Goal: Task Accomplishment & Management: Use online tool/utility

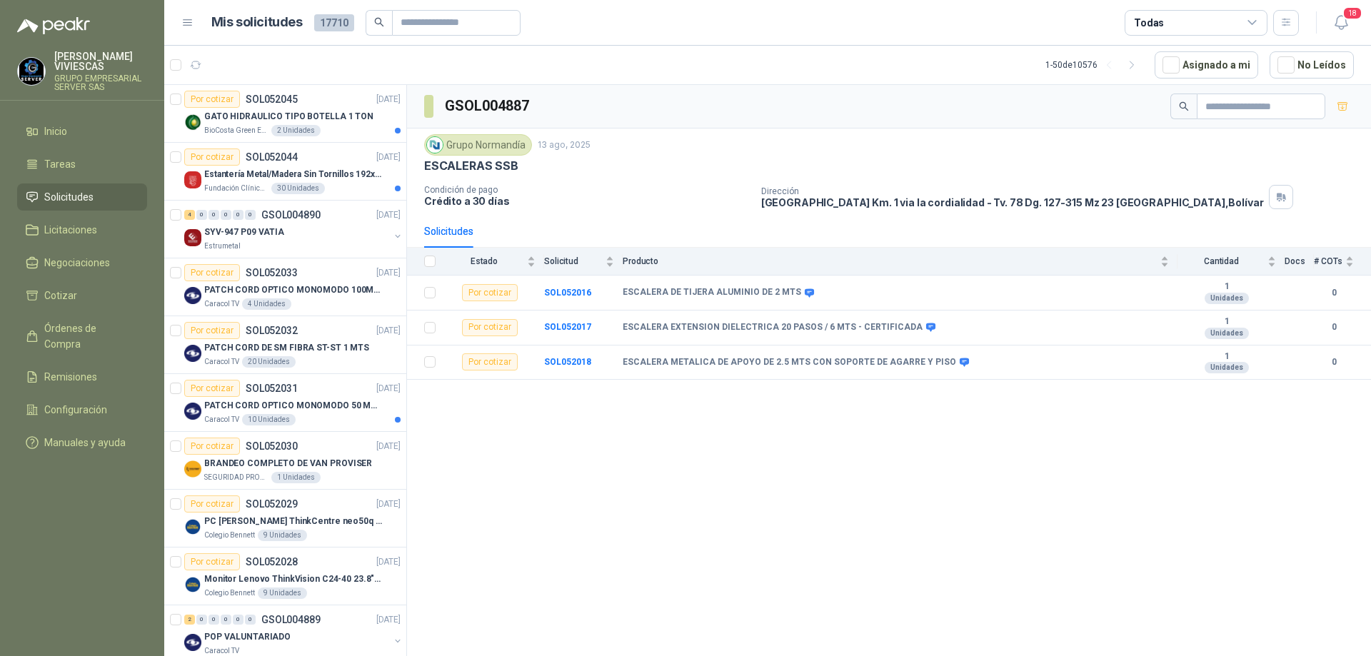
scroll to position [473, 0]
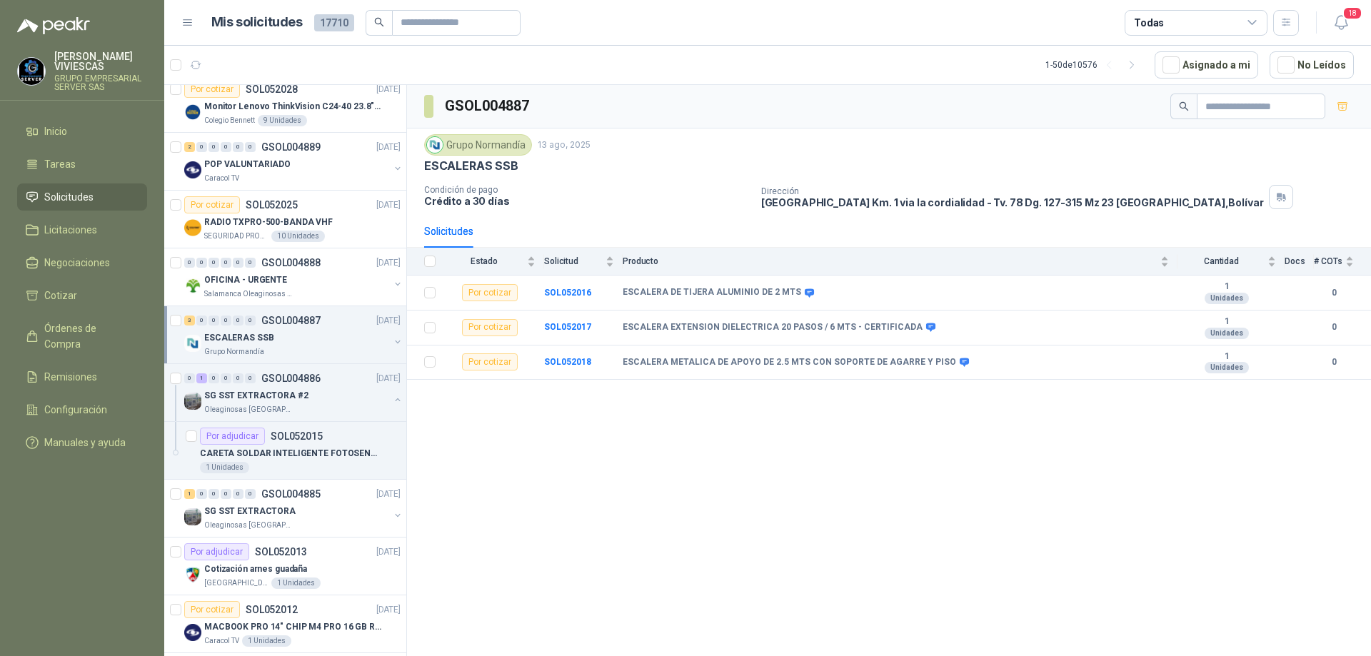
click at [294, 323] on p "GSOL004887" at bounding box center [290, 321] width 59 height 10
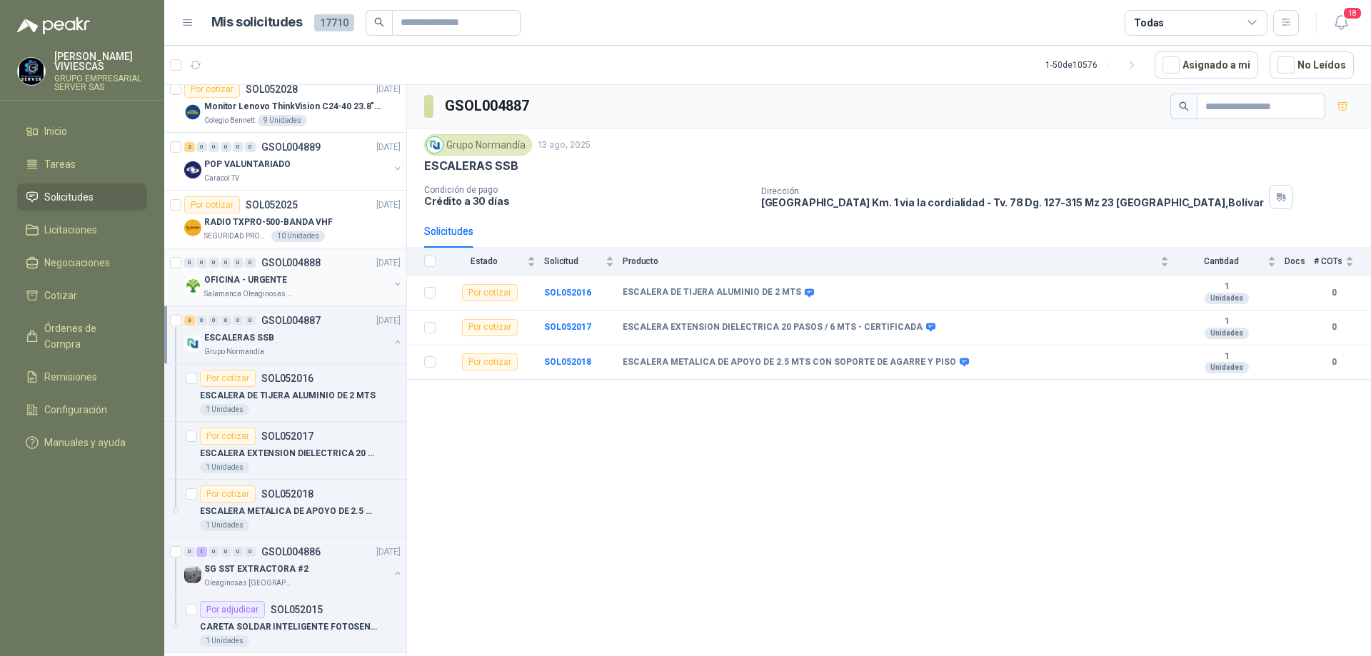
click at [298, 276] on div "OFICINA - URGENTE" at bounding box center [296, 279] width 185 height 17
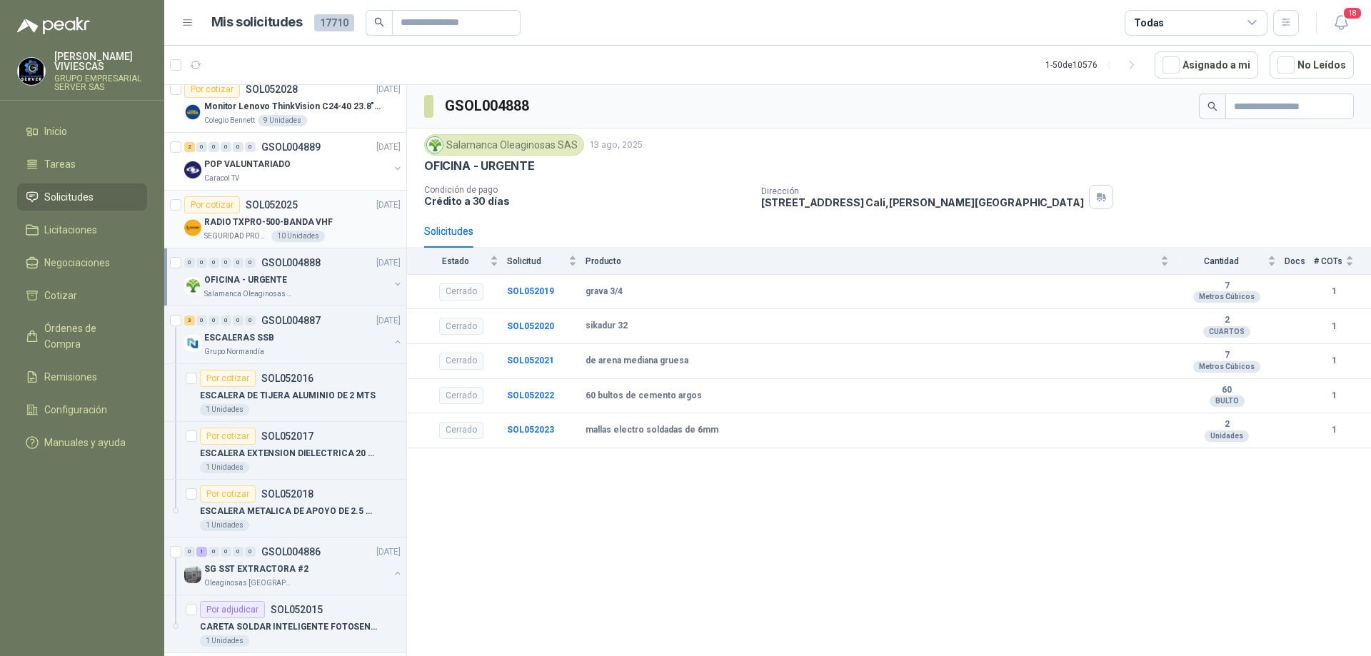
click at [305, 231] on div "10 Unidades" at bounding box center [298, 236] width 54 height 11
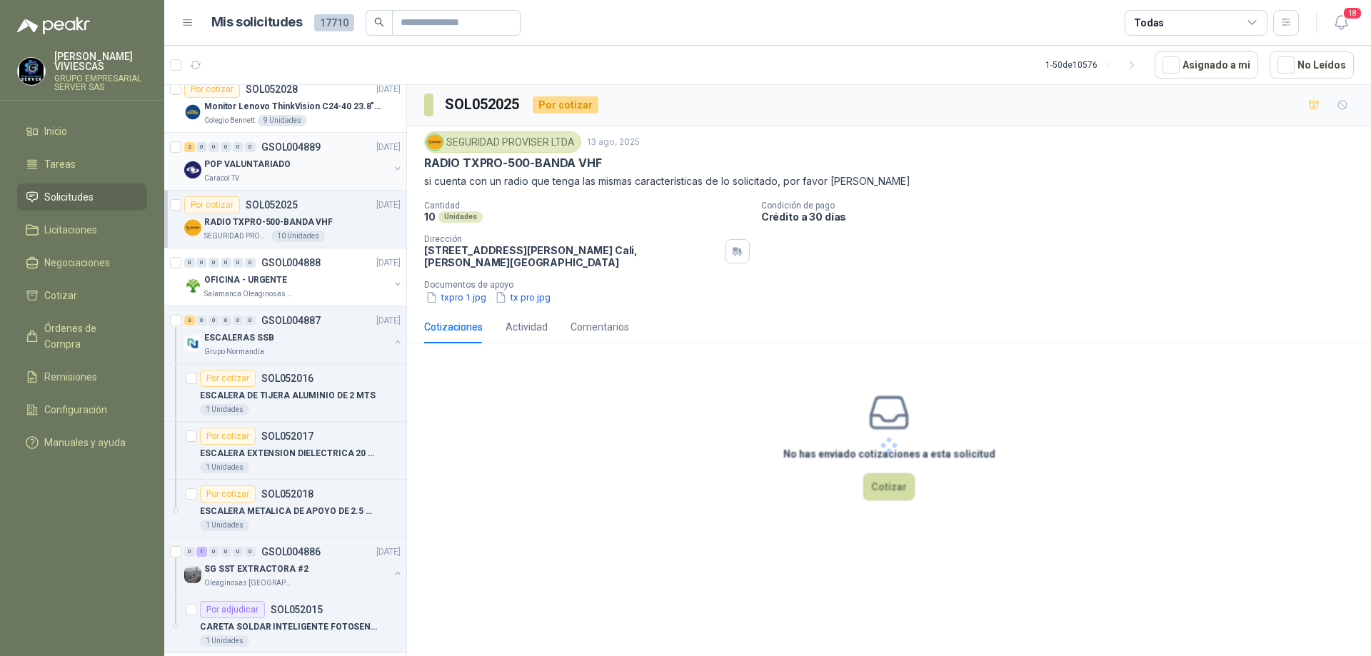
click at [301, 163] on div "POP VALUNTARIADO" at bounding box center [296, 164] width 185 height 17
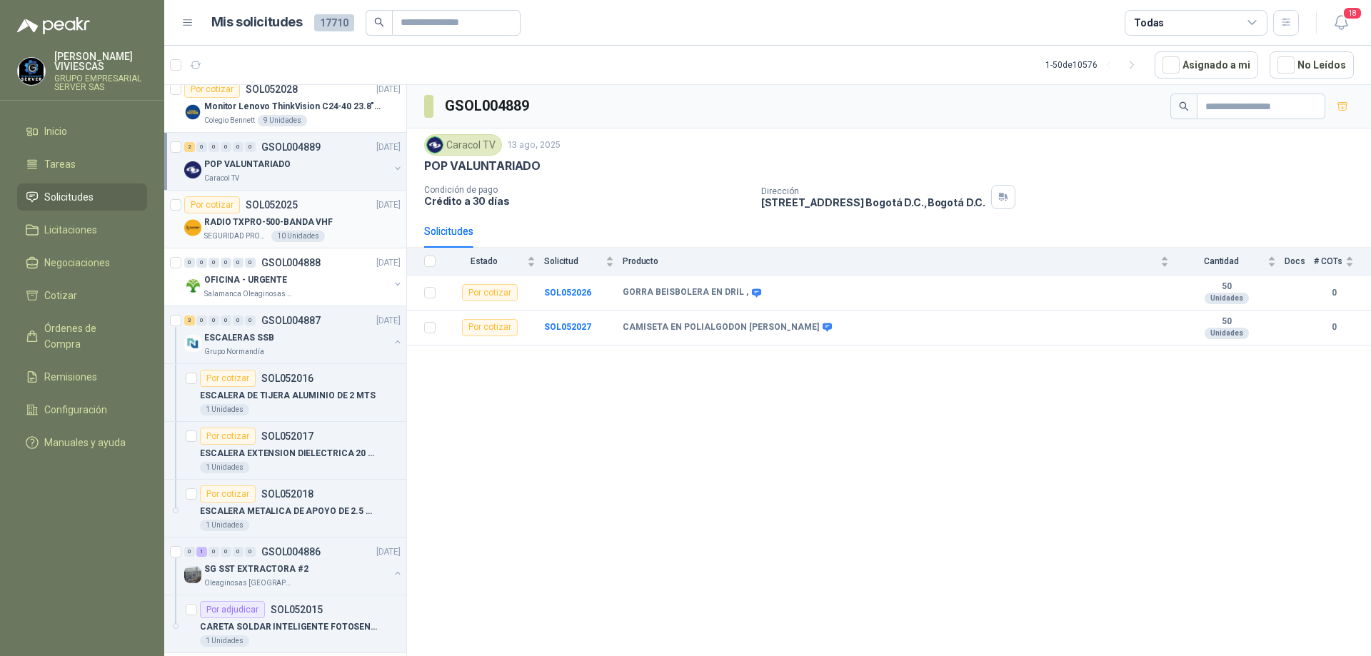
click at [306, 216] on p "RADIO TXPRO-500-BANDA VHF" at bounding box center [268, 223] width 129 height 14
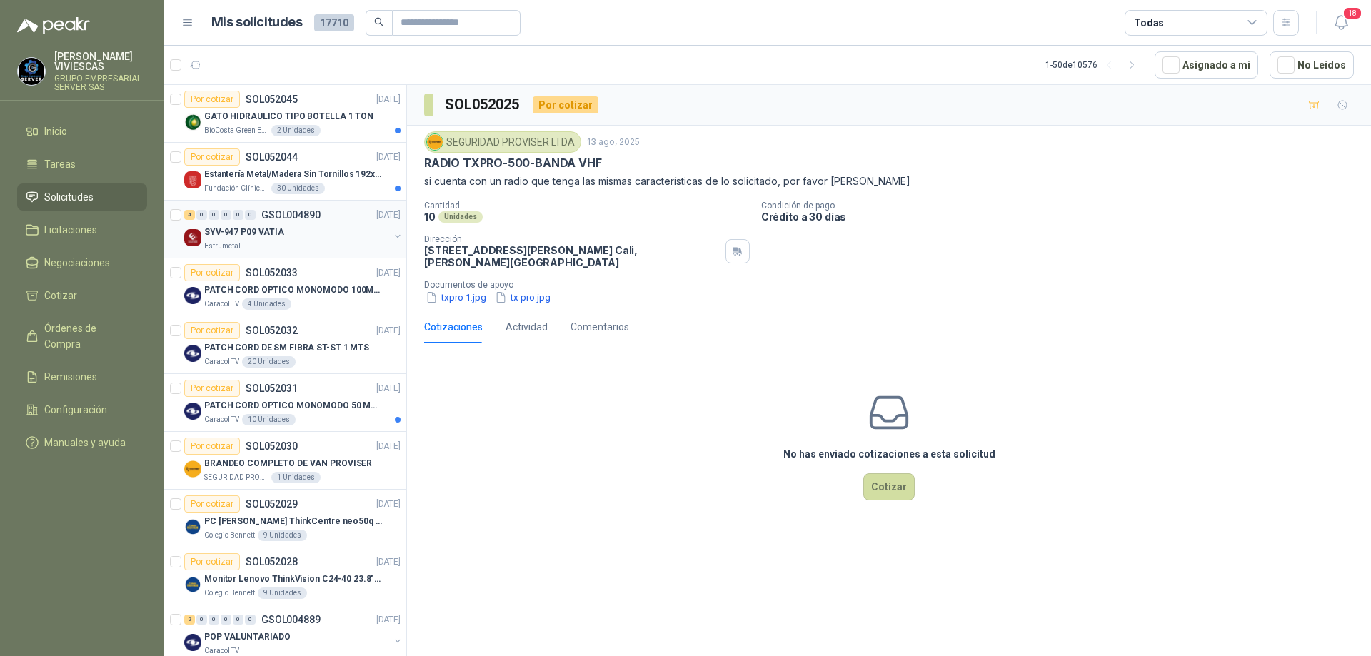
click at [284, 240] on div "SYV-947 P09 VATIA" at bounding box center [296, 232] width 185 height 17
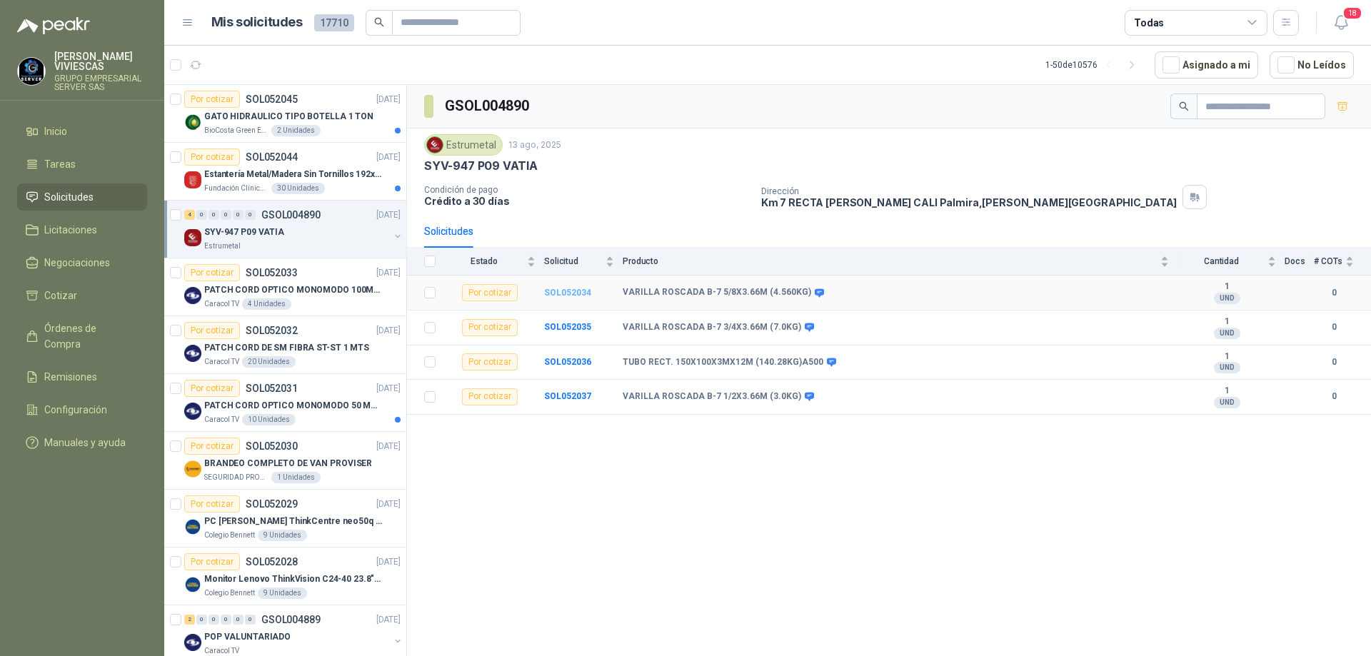
click at [557, 291] on b "SOL052034" at bounding box center [567, 293] width 47 height 10
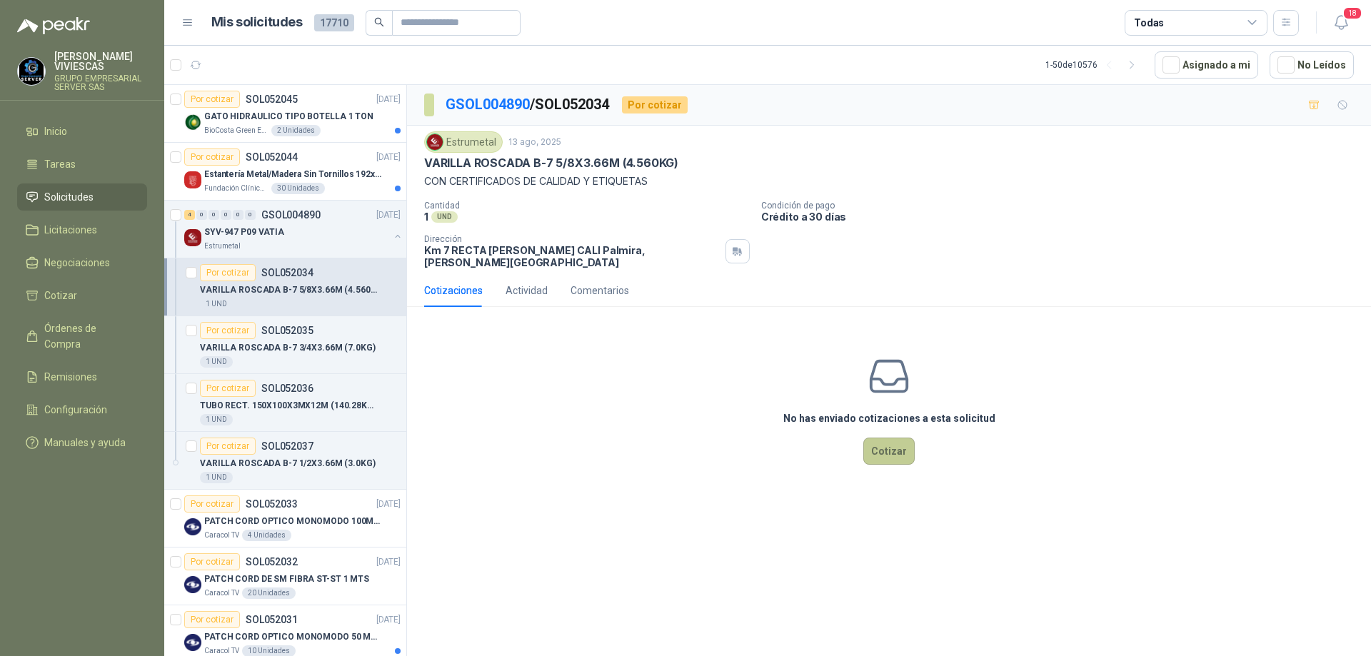
click at [875, 447] on button "Cotizar" at bounding box center [888, 451] width 51 height 27
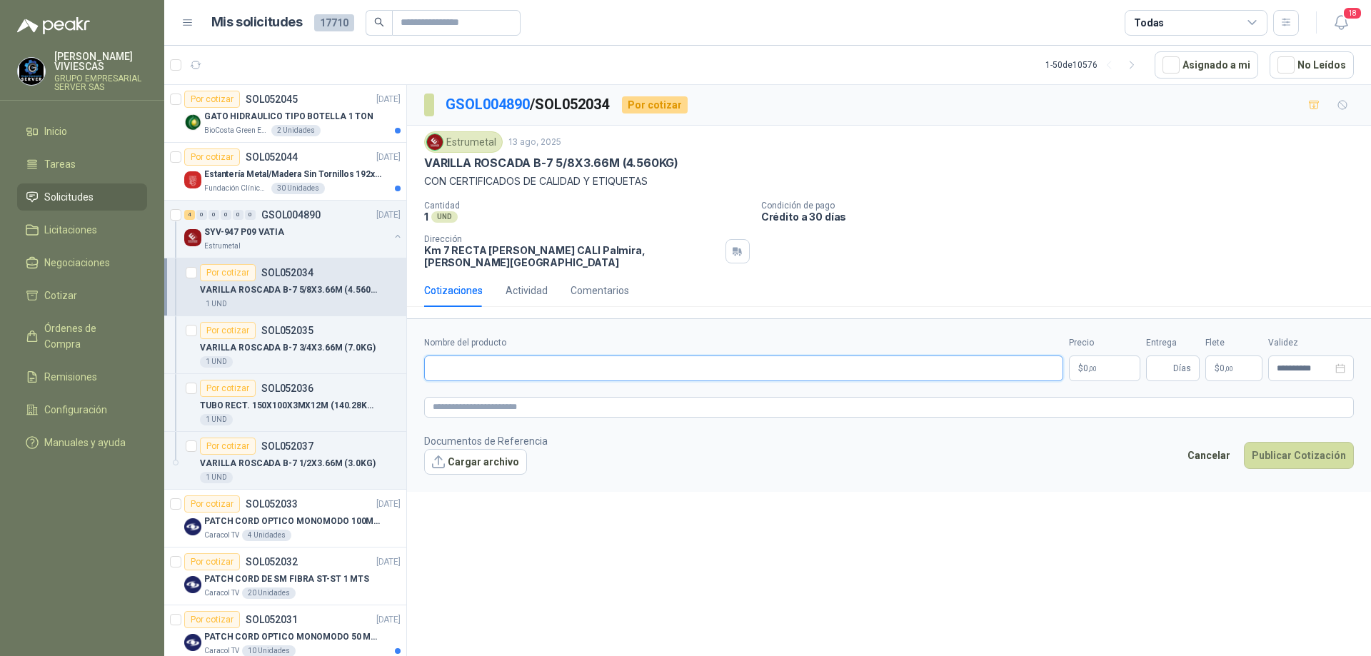
paste input "**********"
type input "**********"
click at [1097, 361] on body "[PERSON_NAME] GRUPO EMPRESARIAL SERVER SAS Inicio Tareas Solicitudes Licitacion…" at bounding box center [685, 328] width 1371 height 656
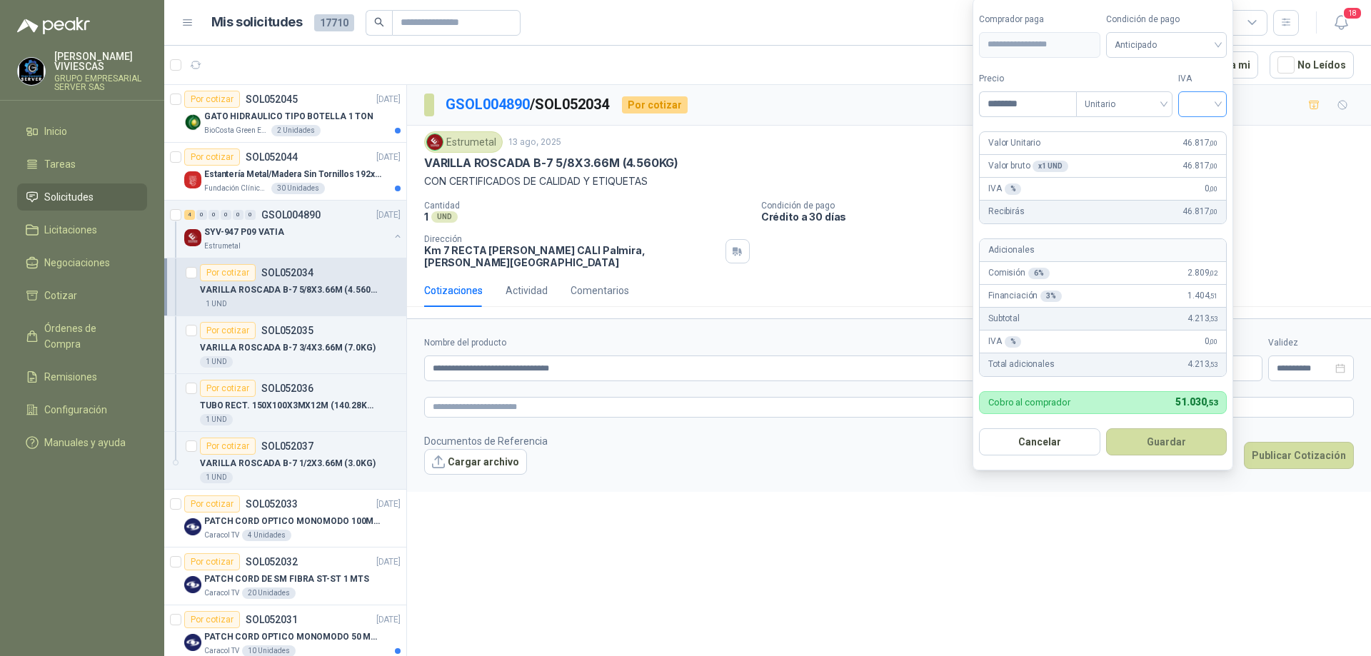
type input "********"
click at [1215, 109] on input "search" at bounding box center [1202, 102] width 31 height 21
click at [1216, 126] on div "19%" at bounding box center [1206, 134] width 26 height 16
click at [1210, 44] on span "Anticipado" at bounding box center [1169, 44] width 106 height 21
click at [1176, 96] on div "Crédito a 30 días" at bounding box center [1169, 97] width 100 height 16
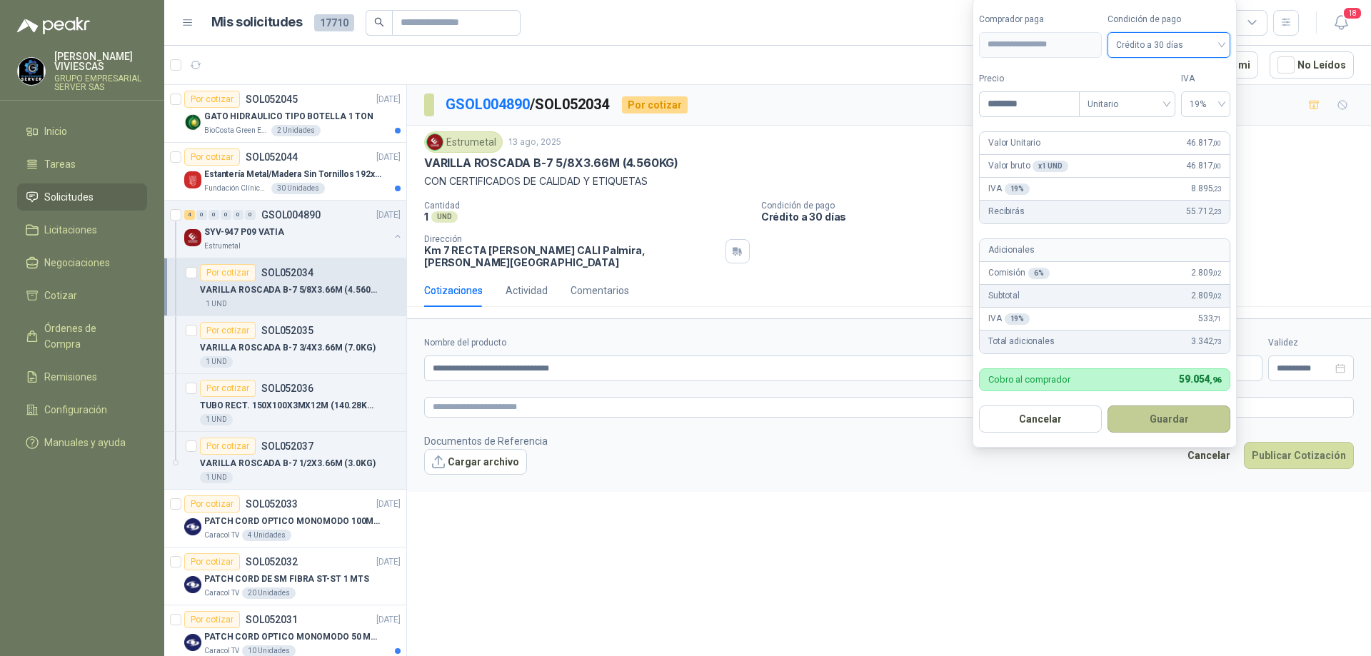
click at [1171, 423] on button "Guardar" at bounding box center [1169, 419] width 123 height 27
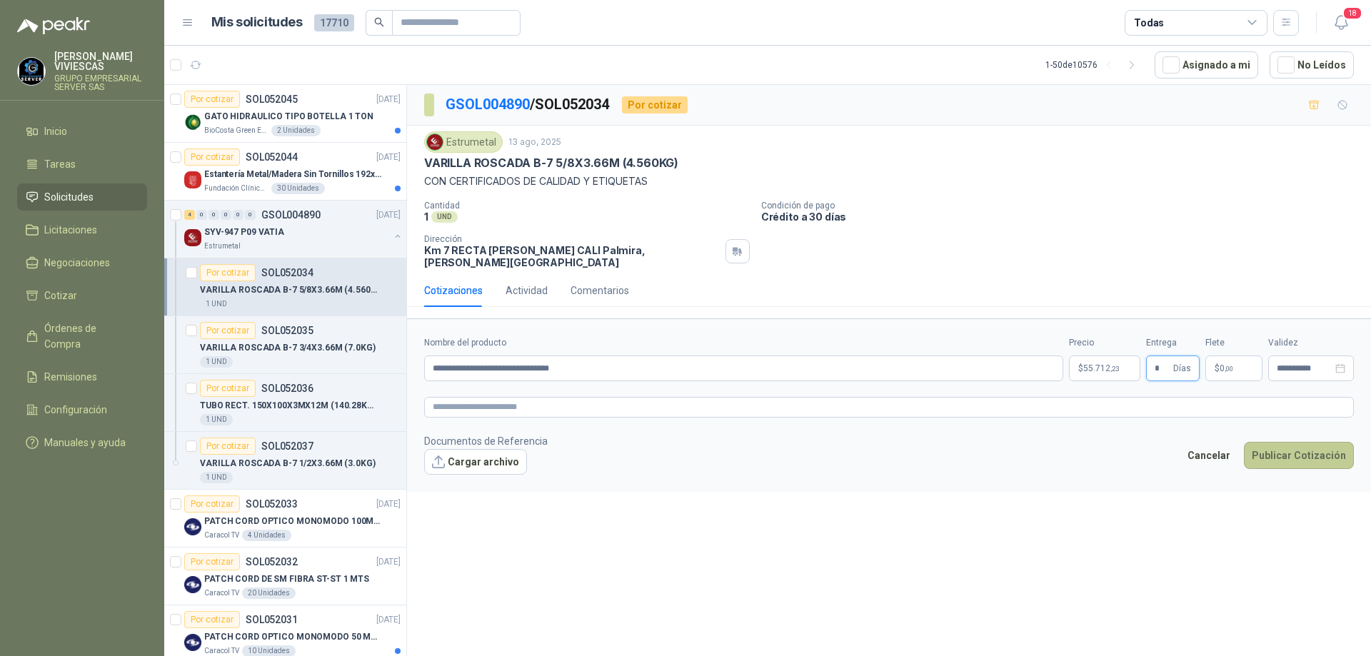
type input "*"
click at [1286, 446] on button "Publicar Cotización" at bounding box center [1299, 455] width 110 height 27
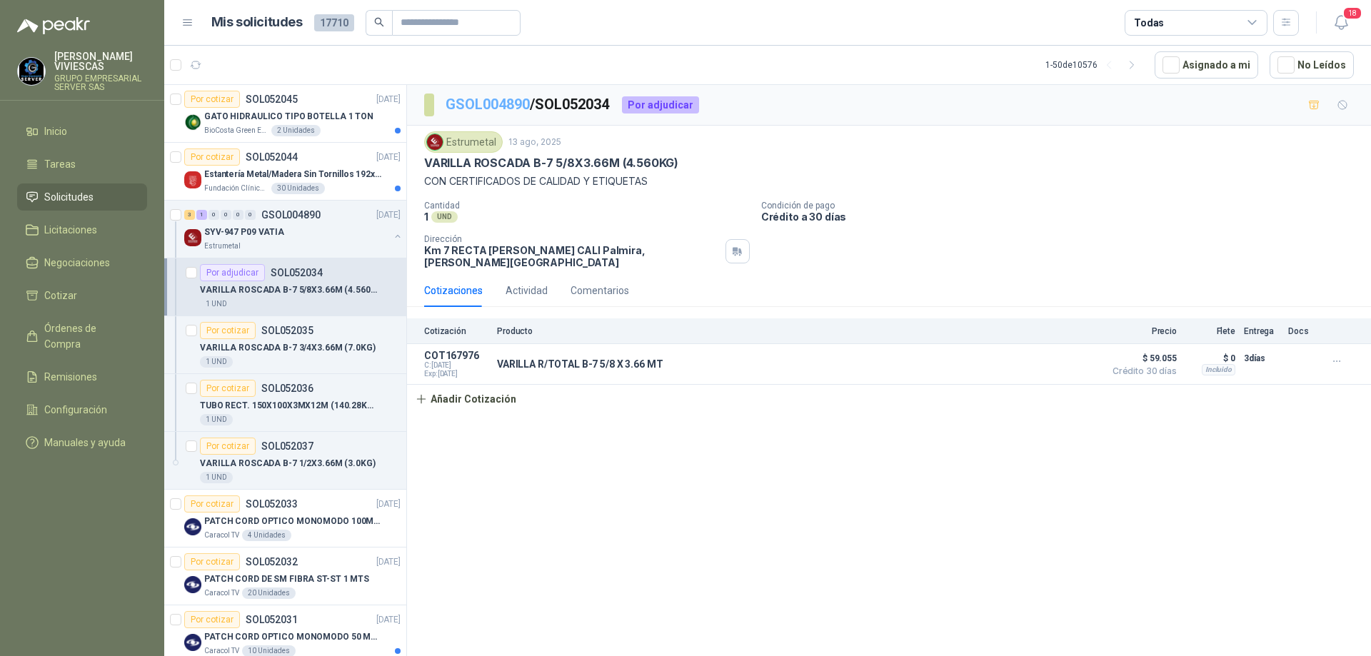
click at [486, 103] on link "GSOL004890" at bounding box center [488, 104] width 84 height 17
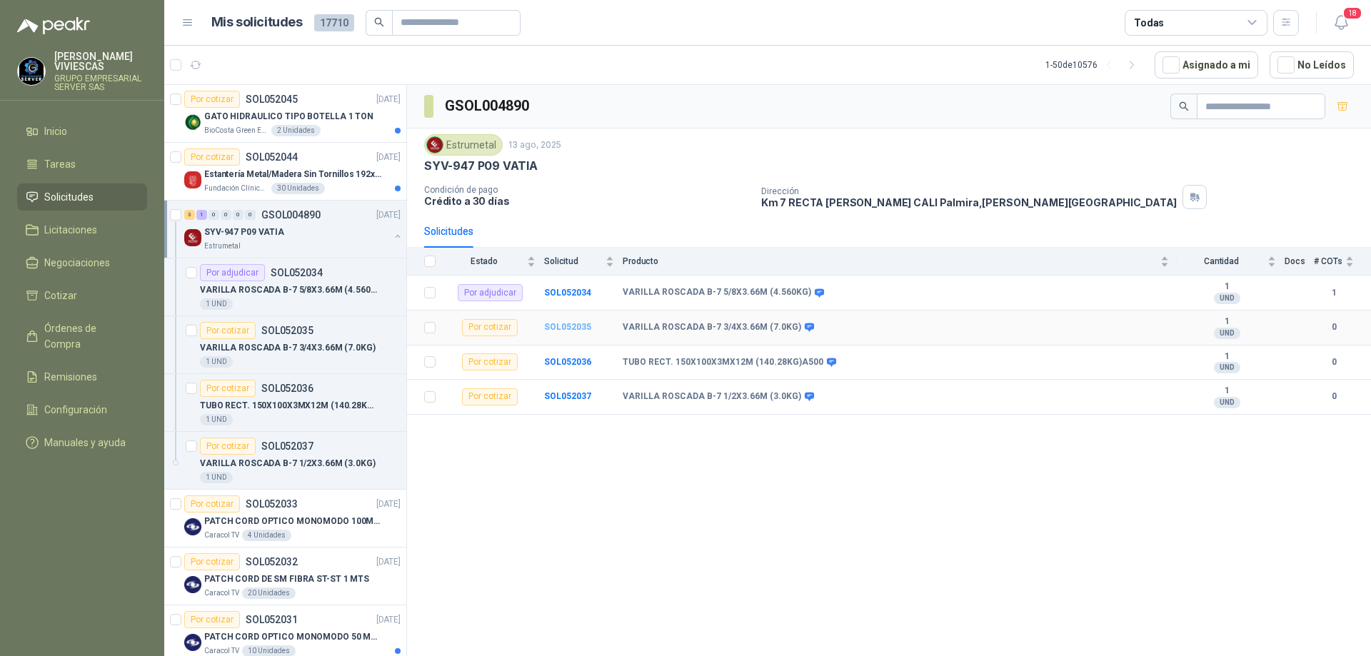
click at [557, 327] on b "SOL052035" at bounding box center [567, 327] width 47 height 10
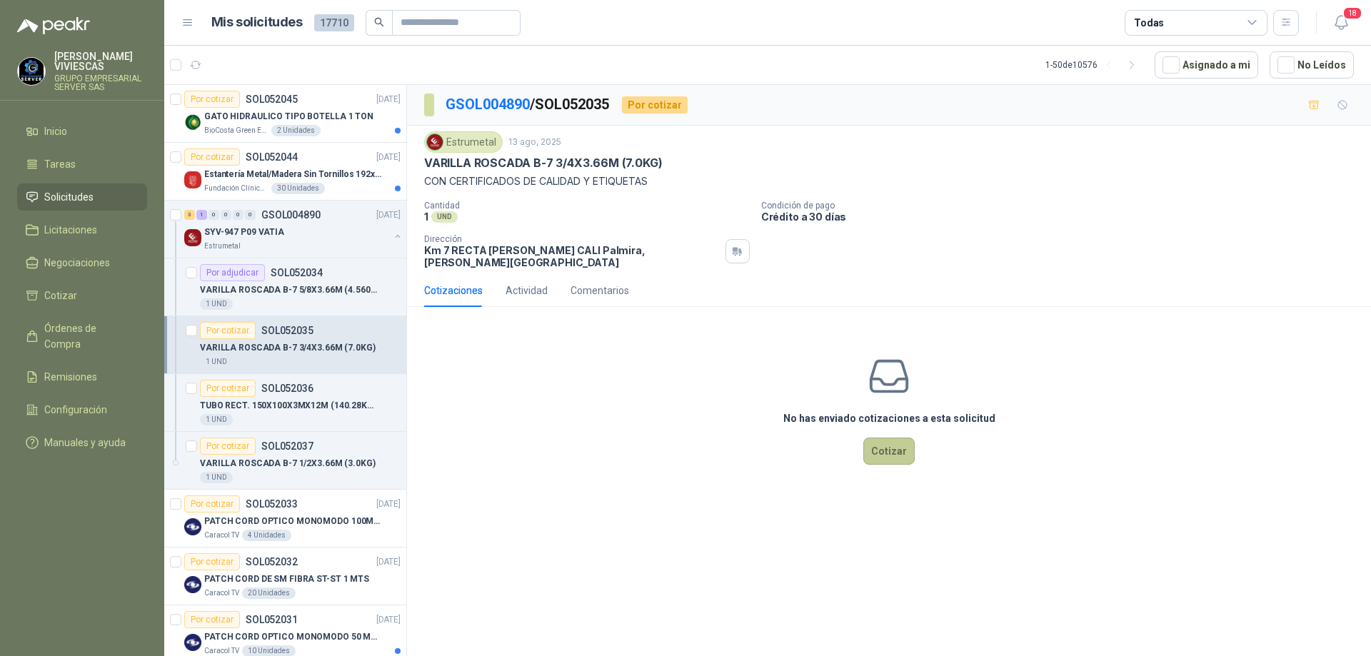
click at [898, 444] on button "Cotizar" at bounding box center [888, 451] width 51 height 27
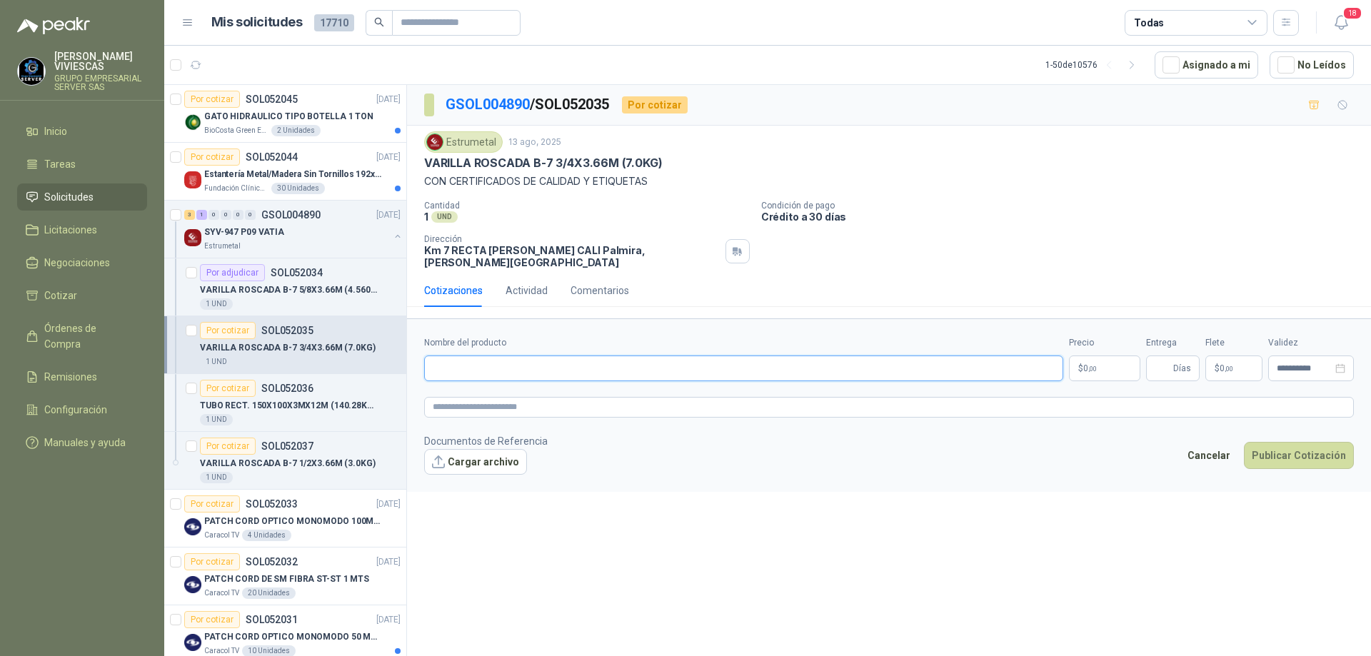
paste input "**********"
type input "**********"
click at [1096, 359] on body "[PERSON_NAME] GRUPO EMPRESARIAL SERVER SAS Inicio Tareas Solicitudes Licitacion…" at bounding box center [685, 328] width 1371 height 656
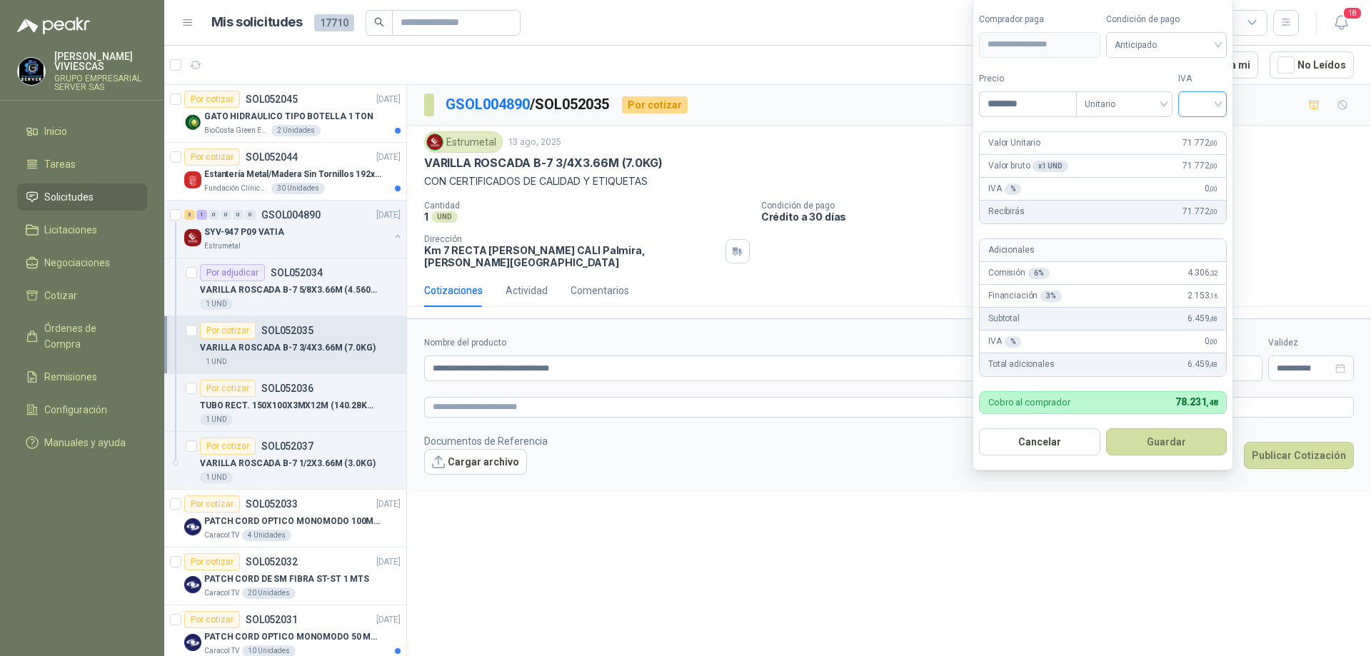
type input "********"
click at [1216, 104] on input "search" at bounding box center [1202, 102] width 31 height 21
click at [1206, 130] on div "19%" at bounding box center [1206, 134] width 26 height 16
click at [1200, 40] on span "Anticipado" at bounding box center [1169, 44] width 106 height 21
click at [1185, 90] on div "Crédito a 30 días" at bounding box center [1169, 97] width 100 height 16
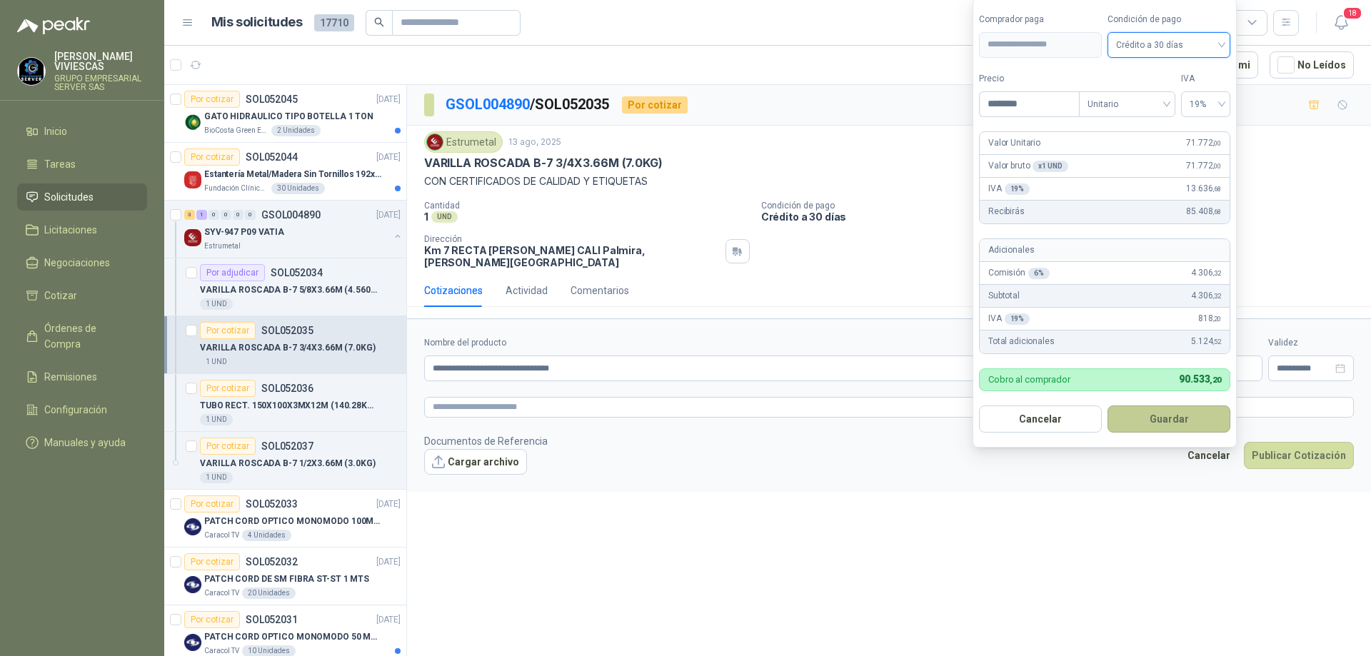
click at [1156, 419] on button "Guardar" at bounding box center [1169, 419] width 123 height 27
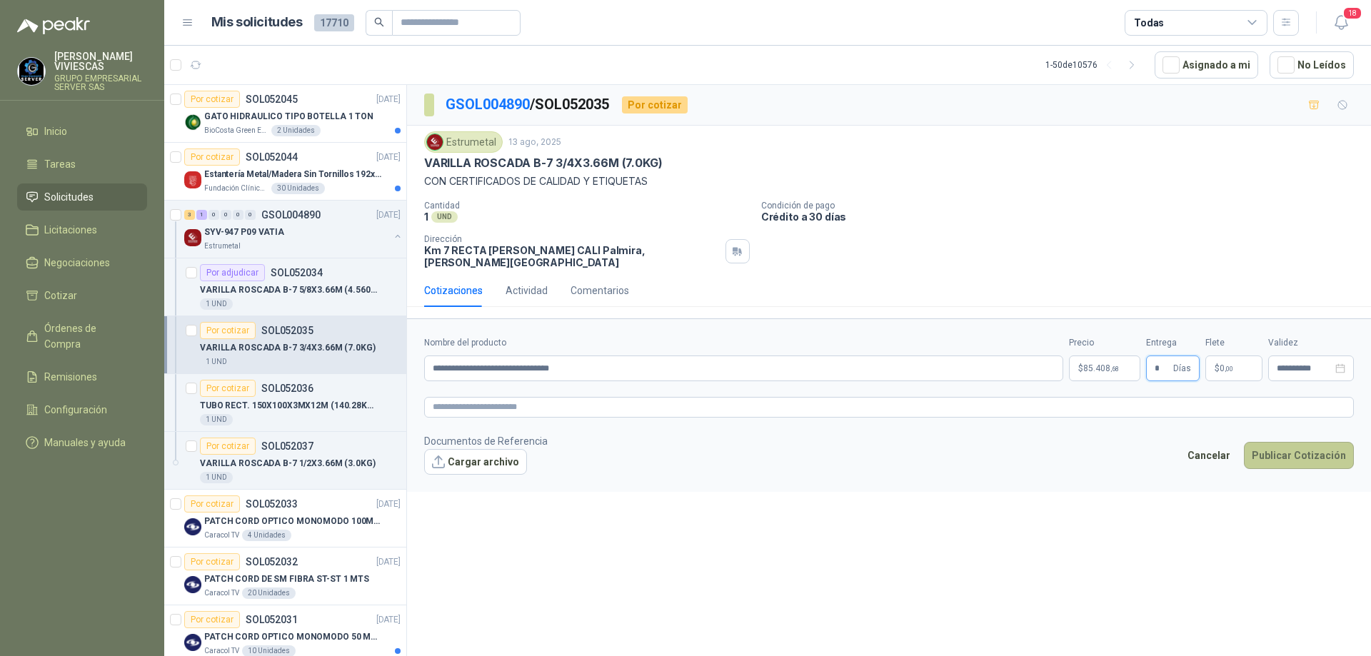
type input "*"
click at [1280, 442] on button "Publicar Cotización" at bounding box center [1299, 455] width 110 height 27
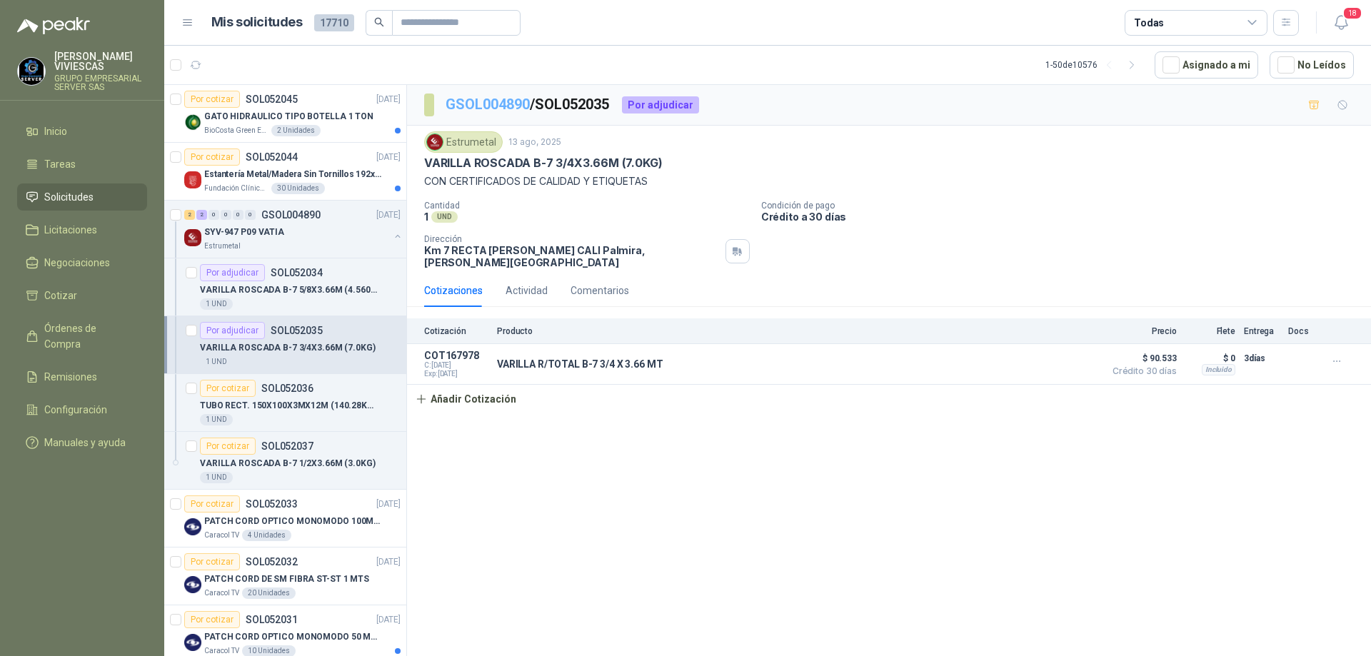
click at [483, 96] on p "GSOL004890 / SOL052035" at bounding box center [528, 105] width 165 height 22
click at [489, 104] on link "GSOL004890" at bounding box center [488, 104] width 84 height 17
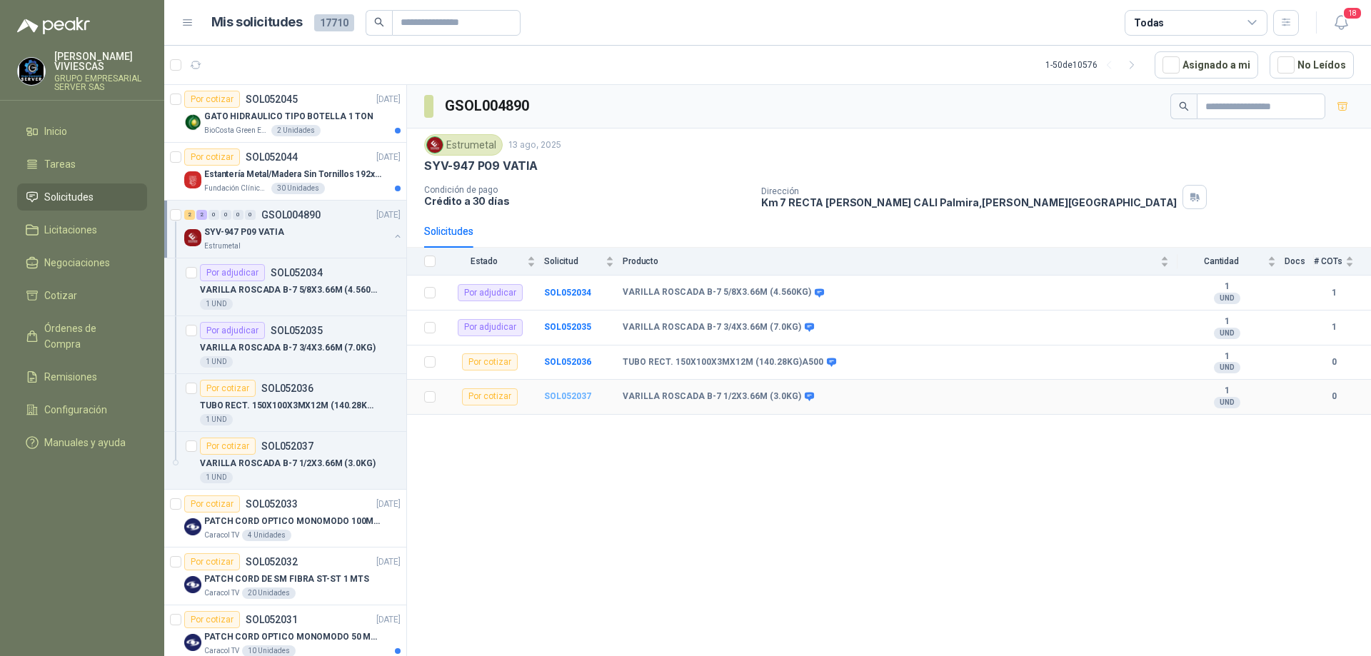
click at [573, 397] on b "SOL052037" at bounding box center [567, 396] width 47 height 10
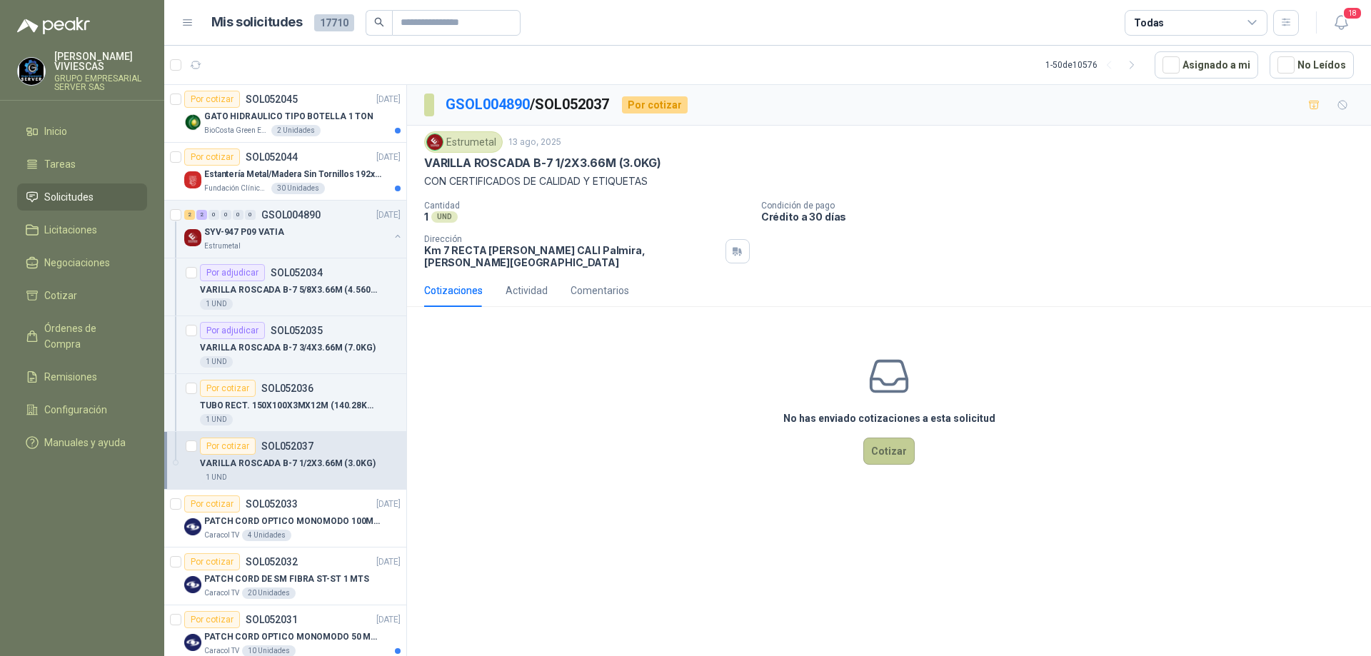
click at [888, 438] on button "Cotizar" at bounding box center [888, 451] width 51 height 27
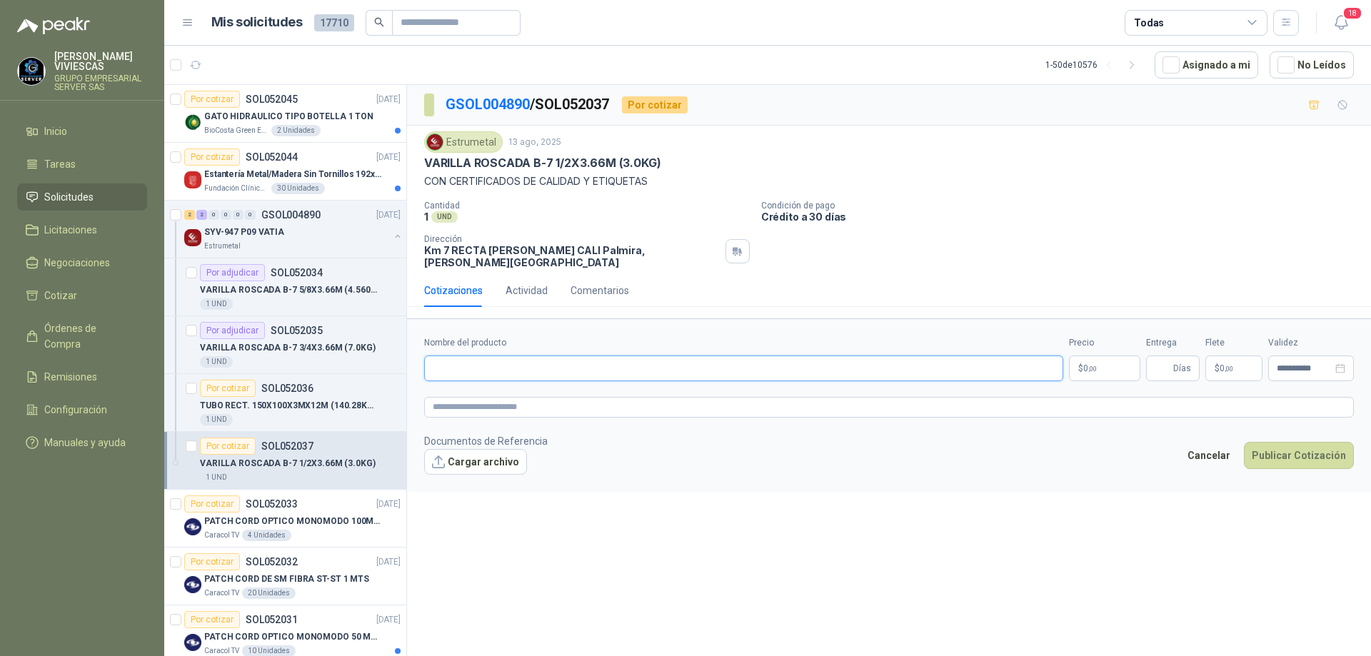
paste input "**********"
type input "**********"
click at [1086, 359] on body "[PERSON_NAME] GRUPO EMPRESARIAL SERVER SAS Inicio Tareas Solicitudes Licitacion…" at bounding box center [685, 328] width 1371 height 656
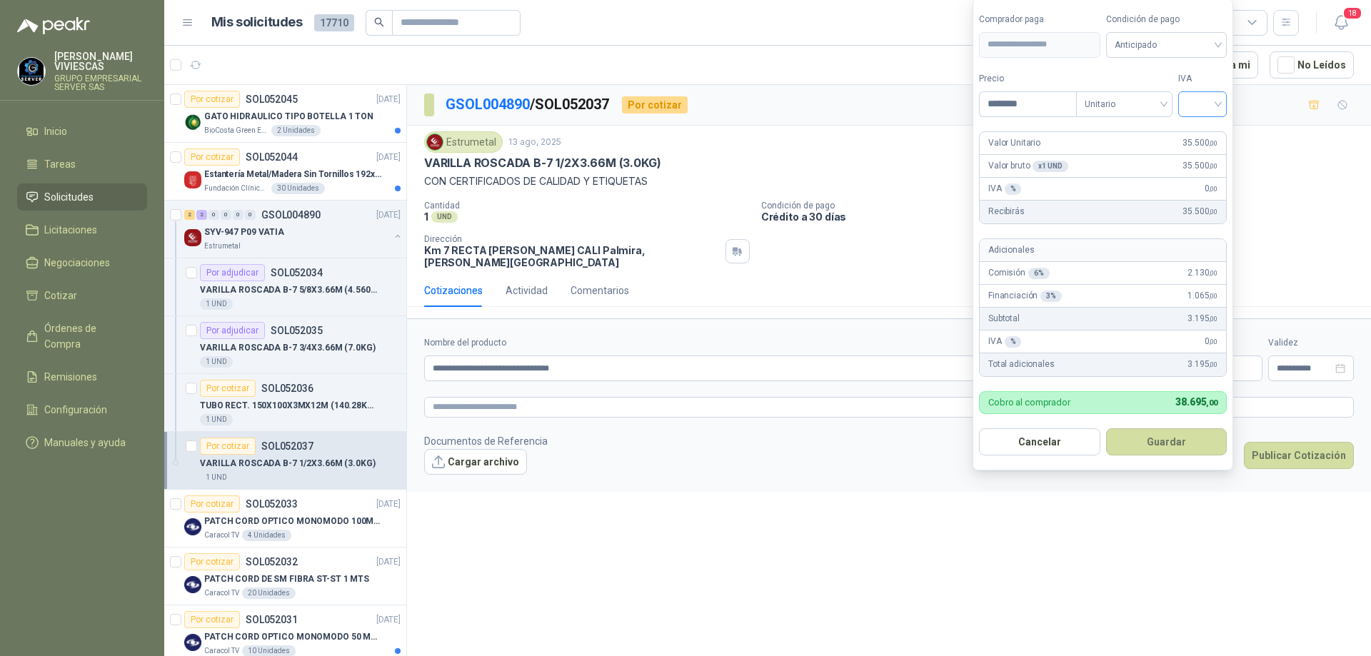
type input "********"
click at [1211, 97] on input "search" at bounding box center [1202, 102] width 31 height 21
click at [1204, 135] on div "19%" at bounding box center [1206, 134] width 26 height 16
click at [1191, 51] on span "Anticipado" at bounding box center [1169, 44] width 106 height 21
click at [1168, 95] on div "Crédito a 30 días" at bounding box center [1169, 97] width 100 height 16
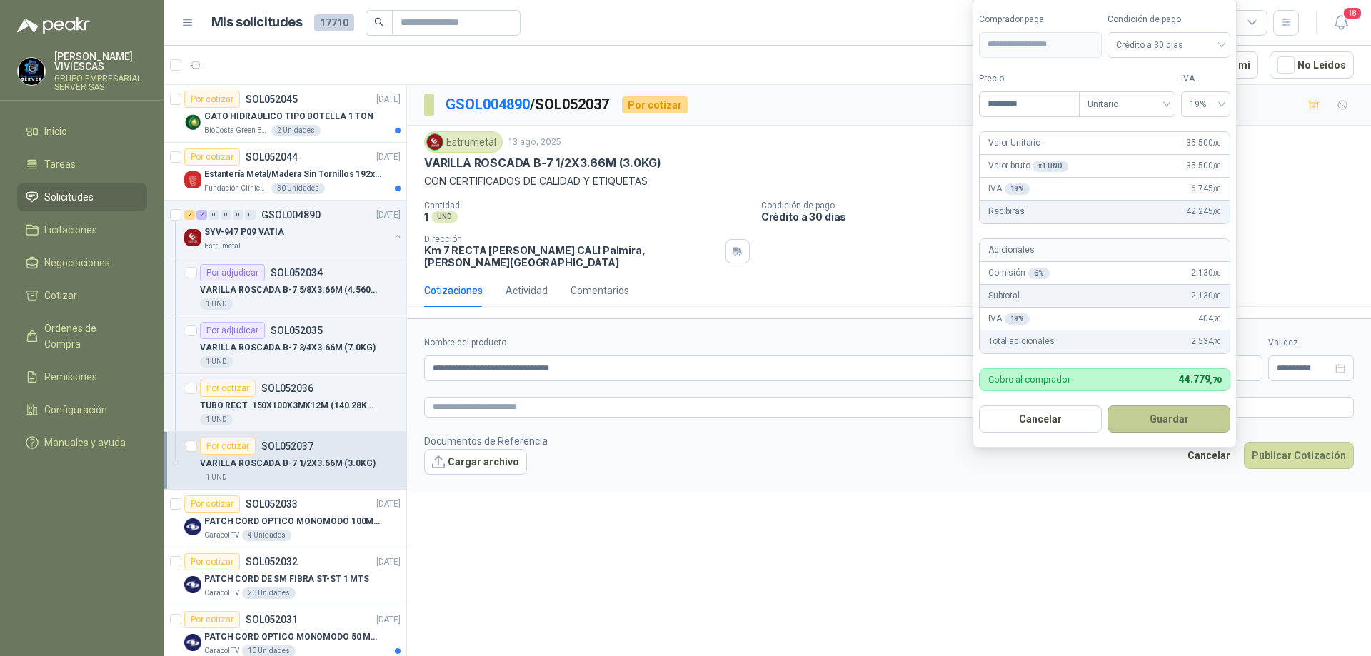
click at [1153, 412] on button "Guardar" at bounding box center [1169, 419] width 123 height 27
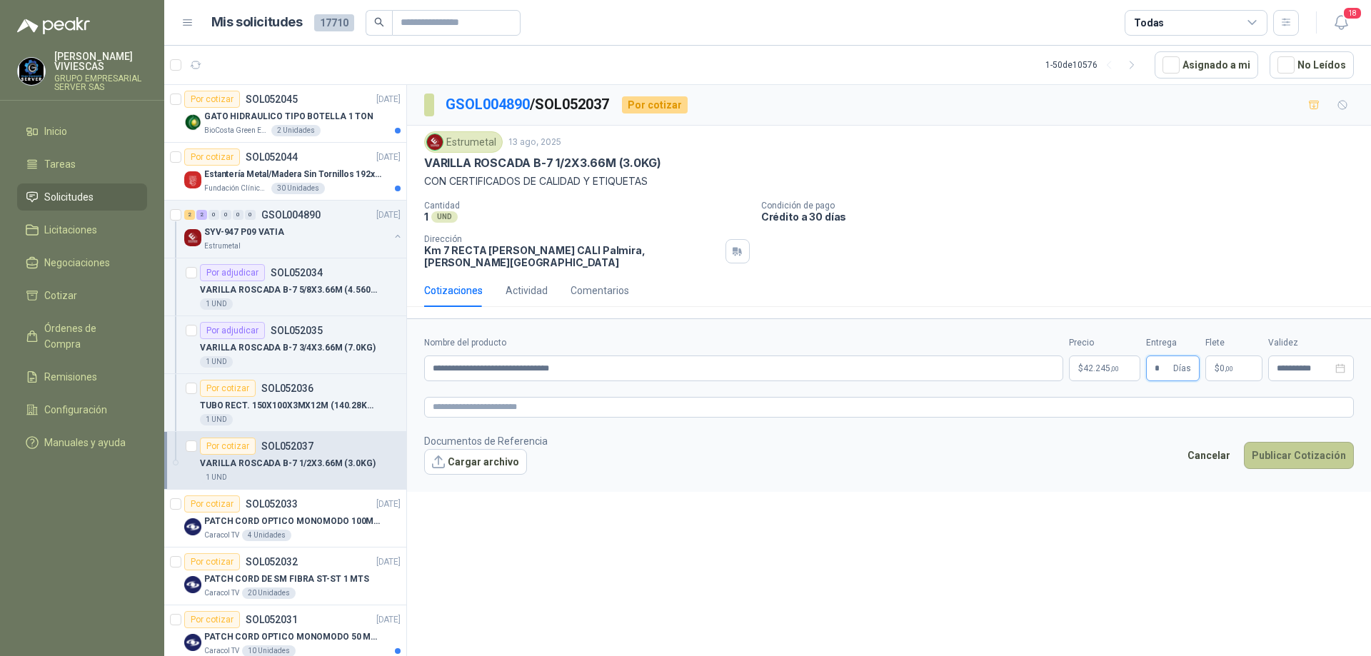
type input "*"
click at [1303, 451] on button "Publicar Cotización" at bounding box center [1299, 455] width 110 height 27
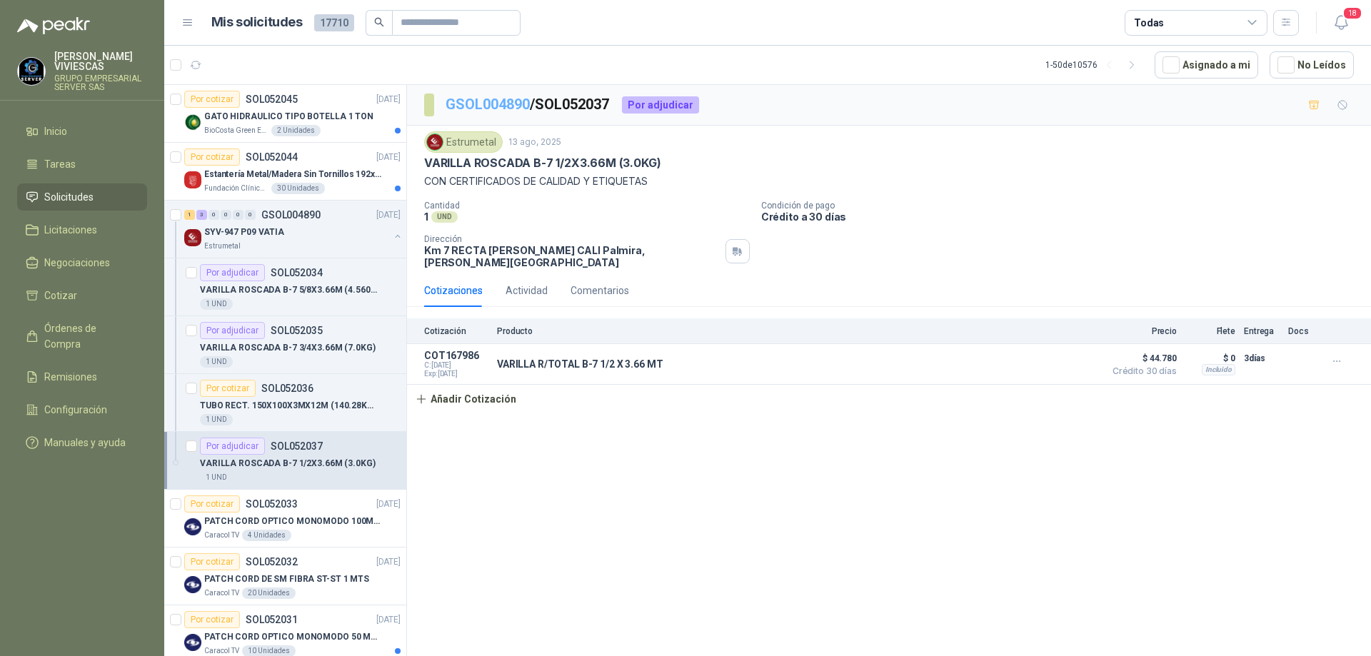
click at [489, 106] on link "GSOL004890" at bounding box center [488, 104] width 84 height 17
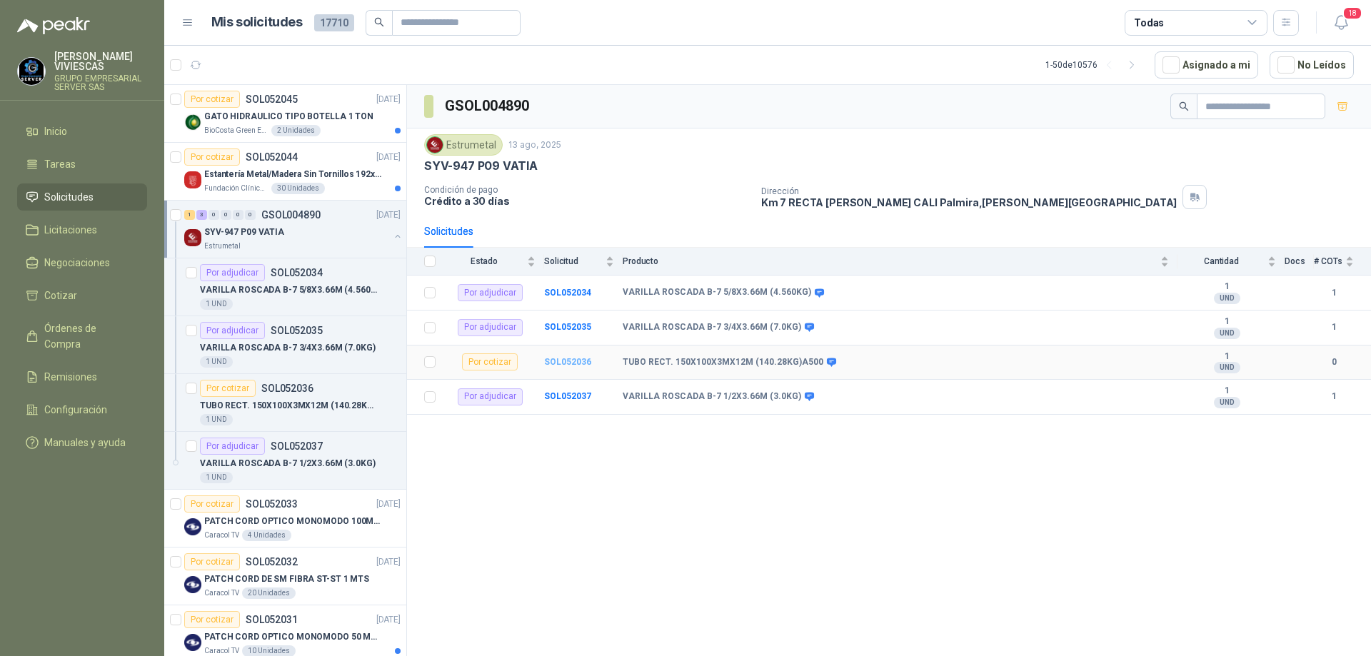
click at [571, 358] on b "SOL052036" at bounding box center [567, 362] width 47 height 10
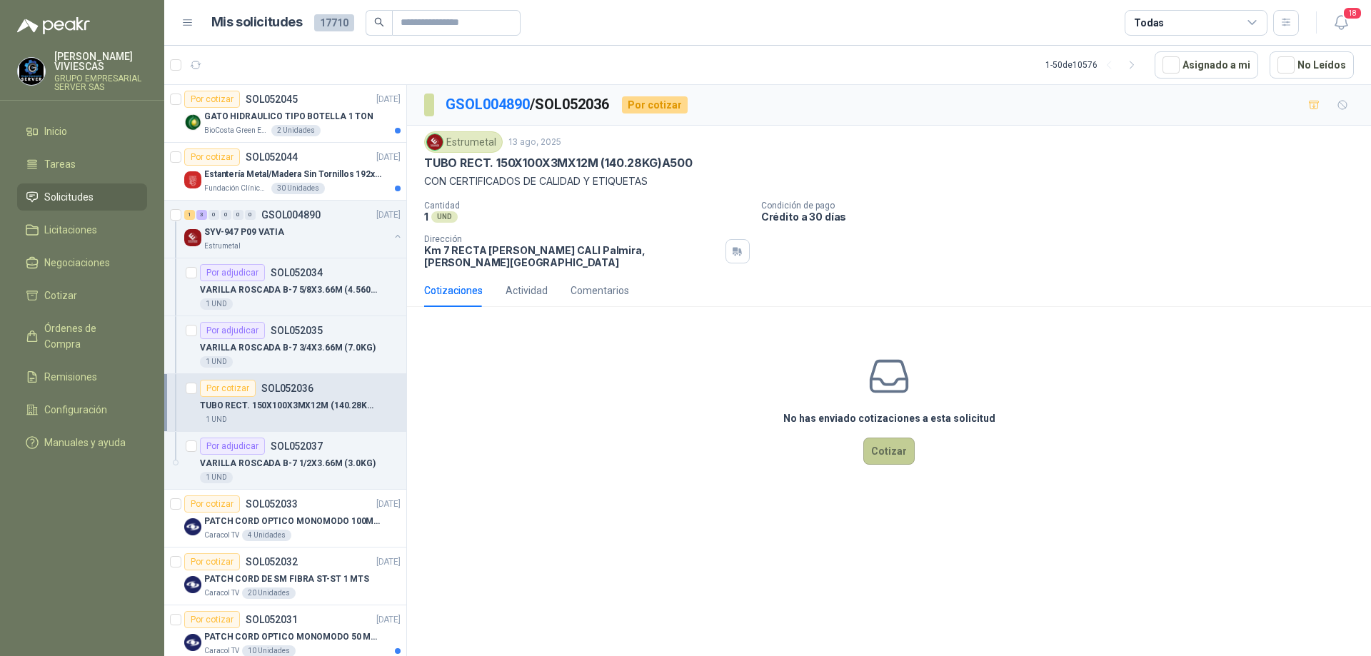
click at [890, 438] on button "Cotizar" at bounding box center [888, 451] width 51 height 27
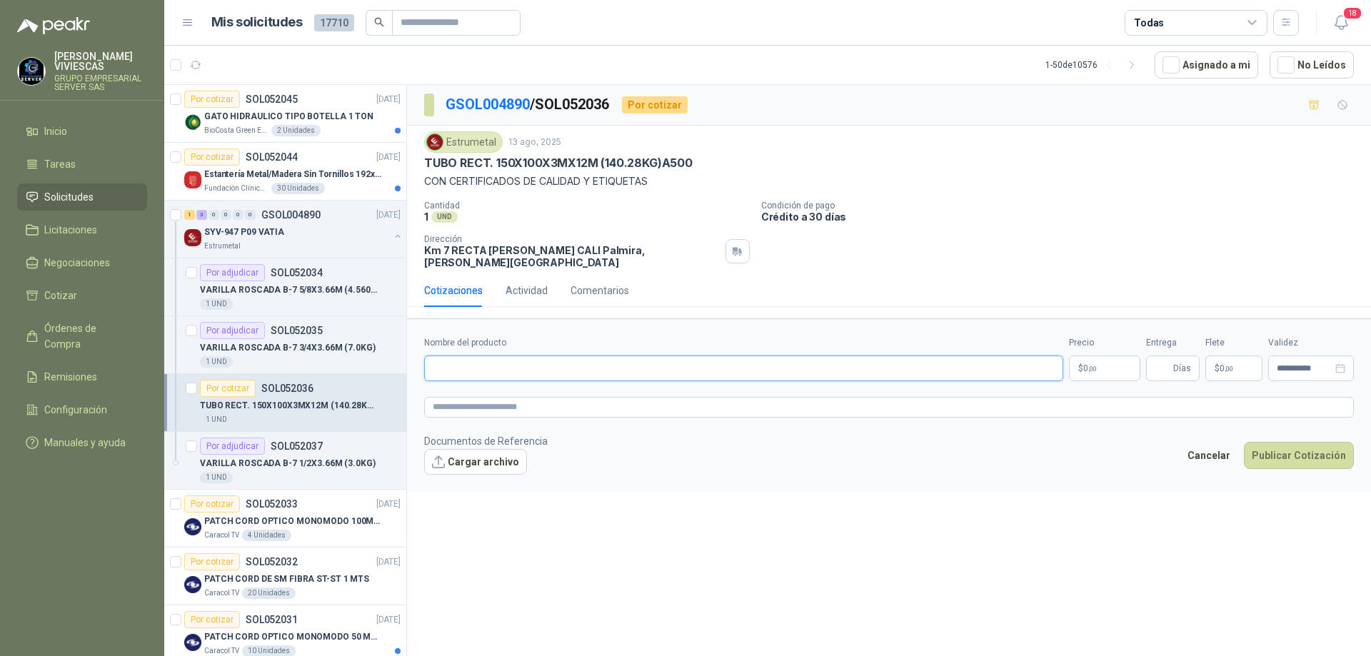
click at [474, 357] on input "Nombre del producto" at bounding box center [743, 369] width 639 height 26
drag, startPoint x: 701, startPoint y: 162, endPoint x: 683, endPoint y: 162, distance: 17.9
click at [683, 162] on div "TUBO RECT. 150X100X3MX12M (140.28KG)A500" at bounding box center [889, 163] width 930 height 15
drag, startPoint x: 420, startPoint y: 161, endPoint x: 694, endPoint y: 169, distance: 274.4
click at [694, 169] on div "Estrumetal [DATE] TUBO RECT. 150X100X3MX12M (140.28KG)A500 CON CERTIFICADOS DE …" at bounding box center [889, 200] width 964 height 149
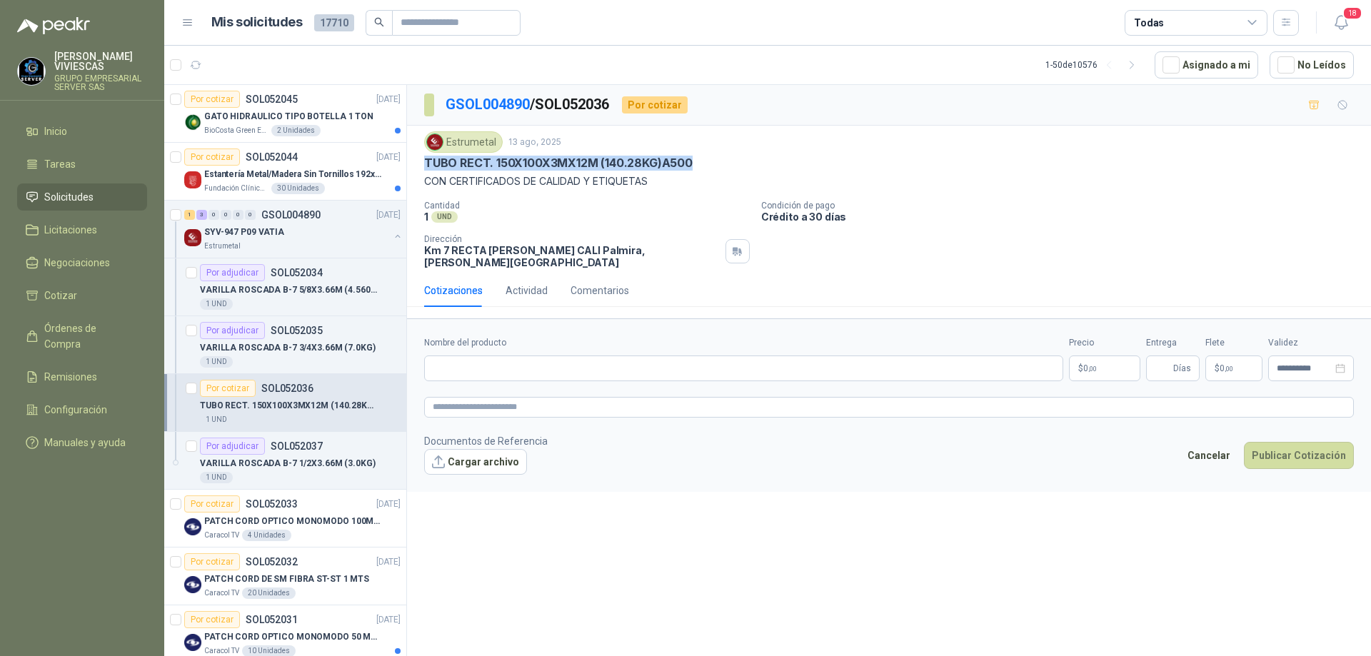
copy p "TUBO RECT. 150X100X3MX12M (140.28KG)A500"
paste input "**********"
type input "**********"
click at [1098, 358] on p "$ 0 ,00" at bounding box center [1104, 369] width 71 height 26
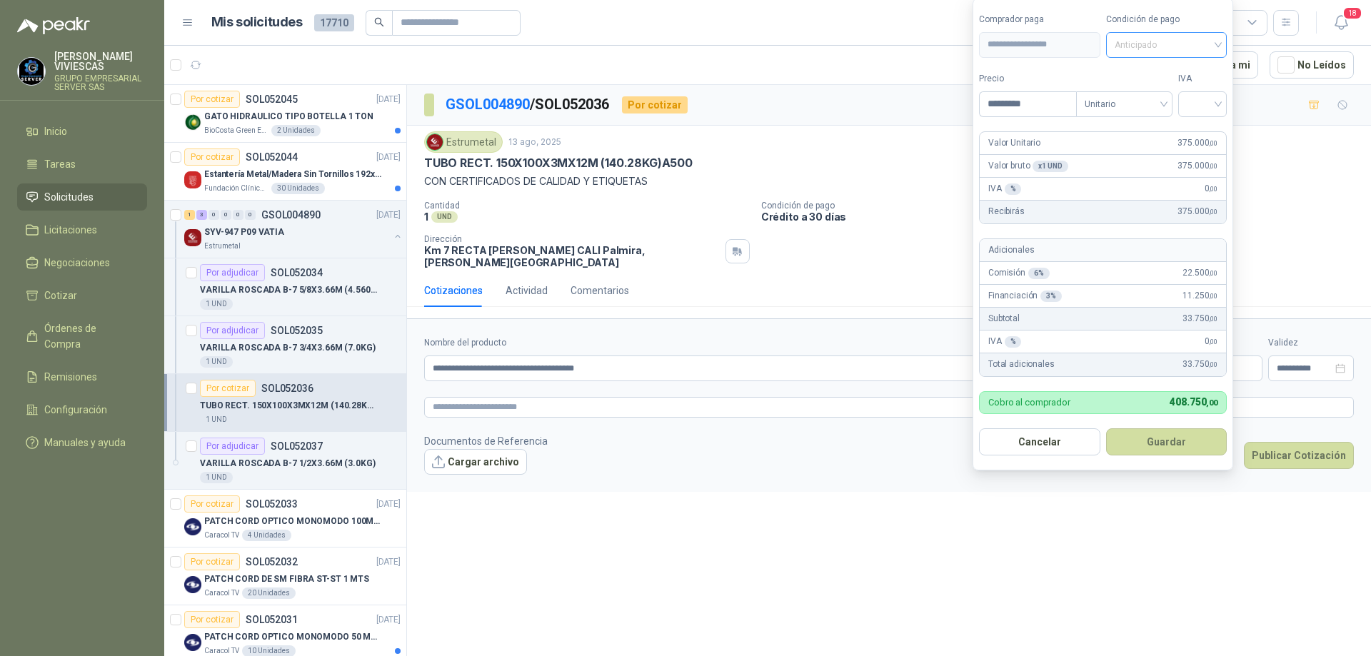
click at [1216, 41] on span "Anticipado" at bounding box center [1167, 44] width 104 height 21
type input "*********"
click at [1179, 93] on div "Crédito a 30 días" at bounding box center [1169, 97] width 100 height 16
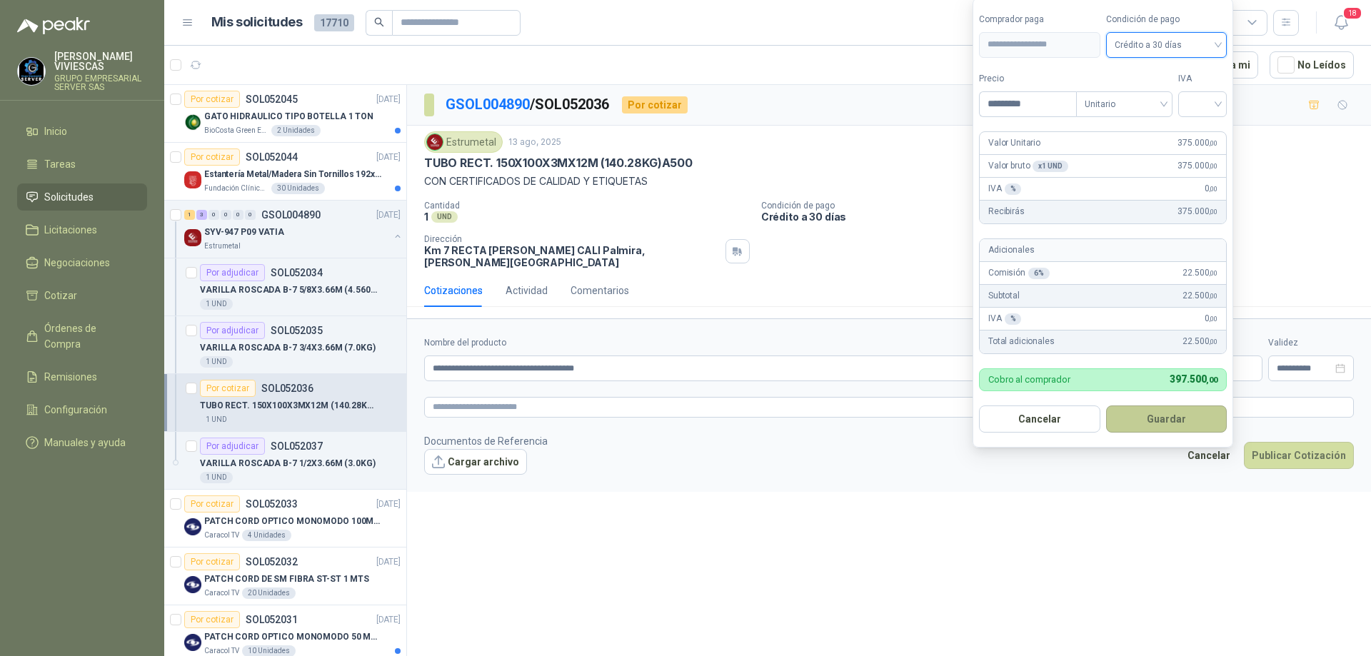
click at [1168, 422] on button "Guardar" at bounding box center [1166, 419] width 121 height 27
click at [1213, 103] on input "search" at bounding box center [1202, 102] width 31 height 21
click at [1199, 126] on div "19%" at bounding box center [1206, 134] width 26 height 16
click at [1166, 412] on button "Guardar" at bounding box center [1169, 419] width 123 height 27
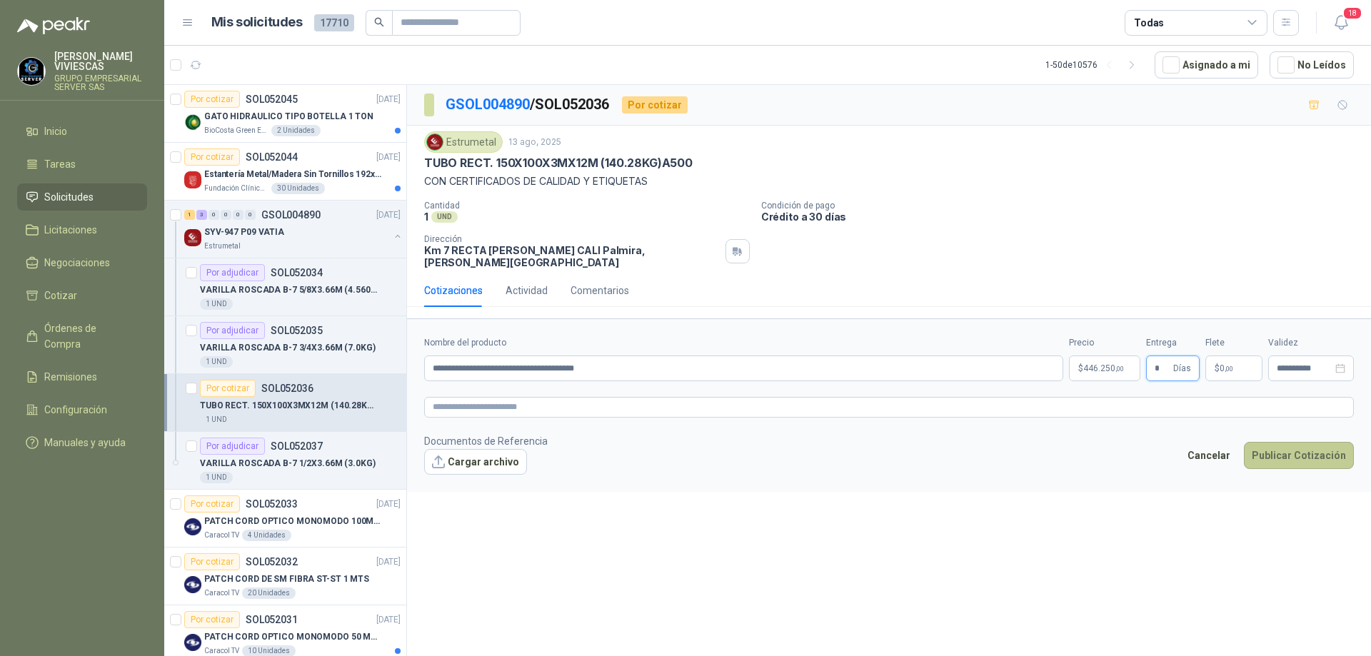
type input "*"
click at [1296, 449] on button "Publicar Cotización" at bounding box center [1299, 455] width 110 height 27
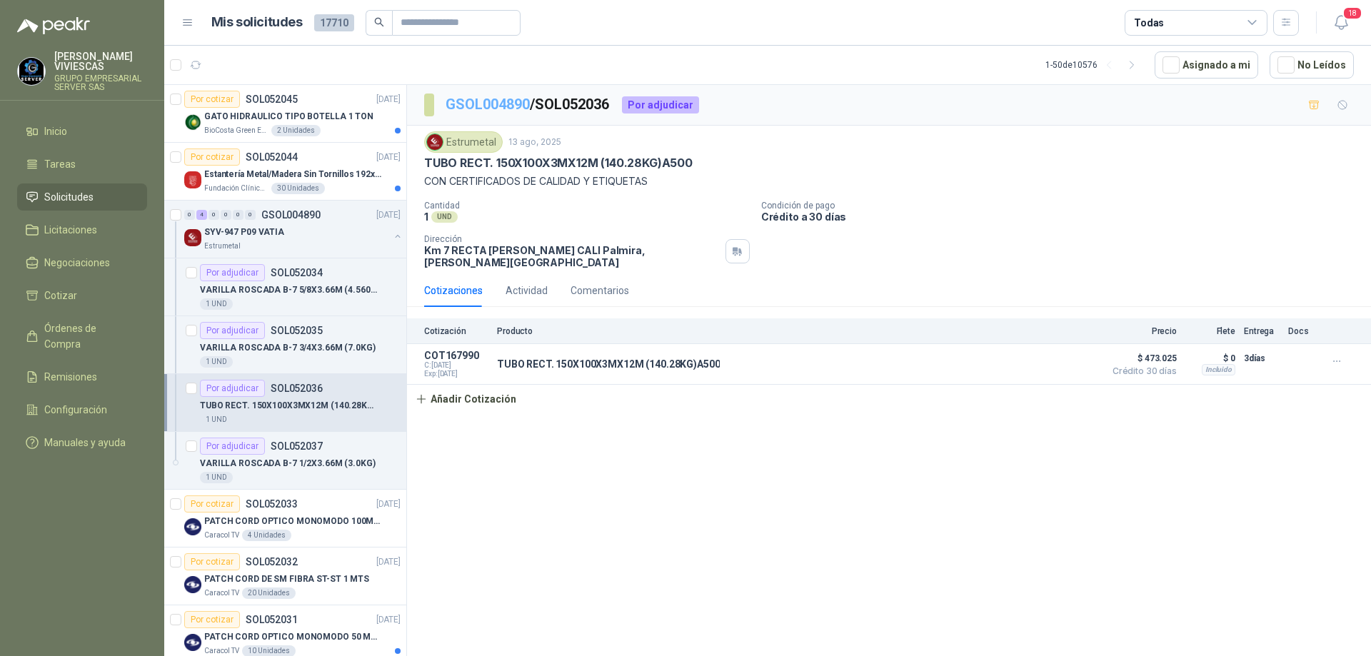
click at [489, 96] on link "GSOL004890" at bounding box center [488, 104] width 84 height 17
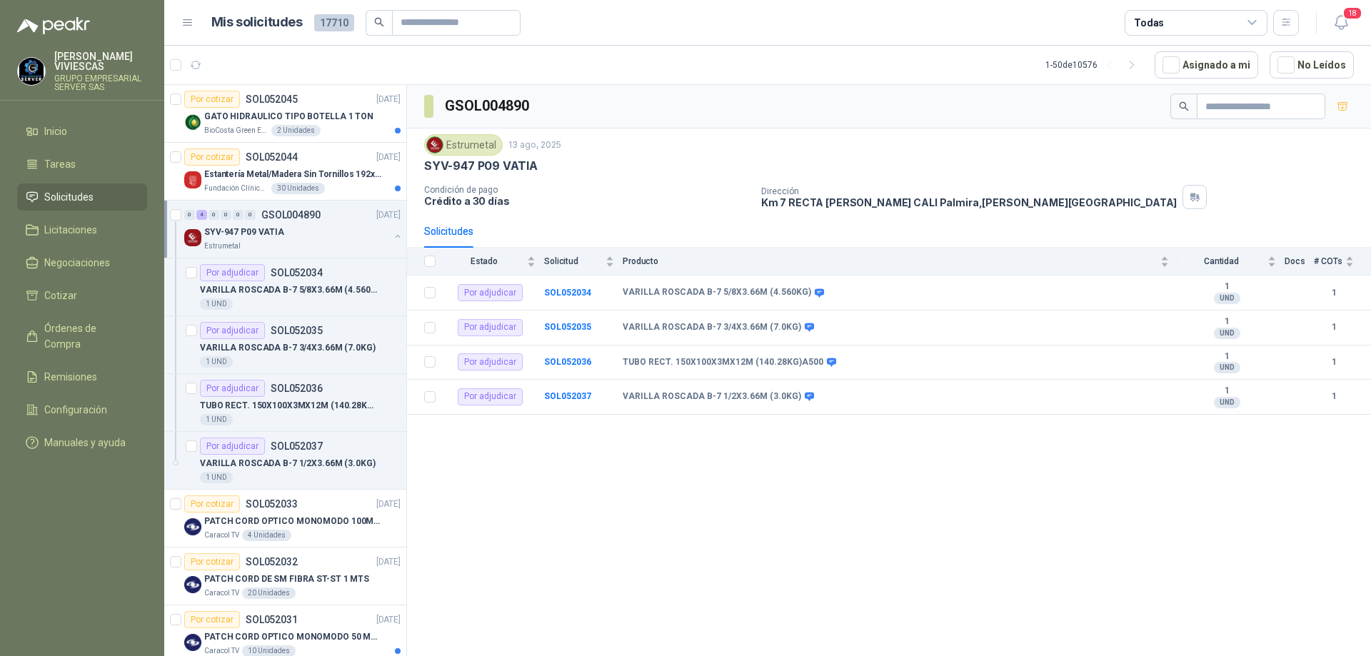
click at [261, 230] on p "SYV-947 P09 VATIA" at bounding box center [244, 233] width 80 height 14
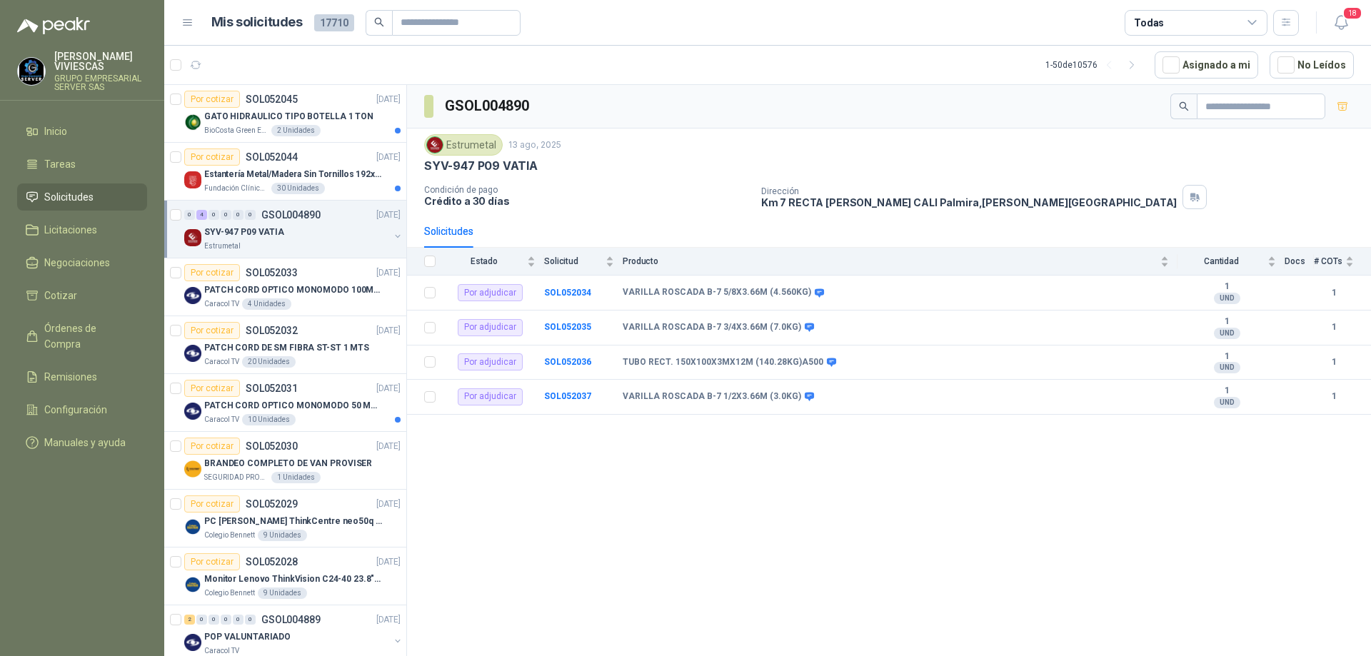
click at [286, 235] on div "SYV-947 P09 VATIA" at bounding box center [296, 232] width 185 height 17
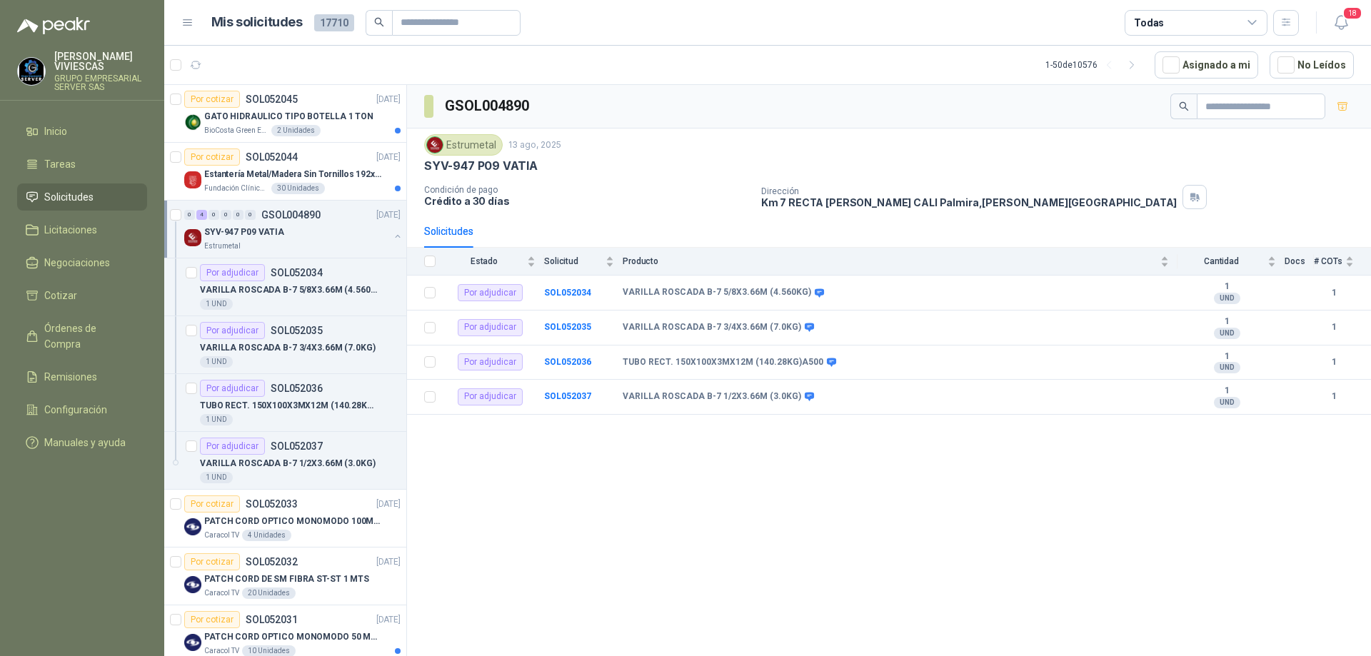
click at [300, 246] on div "Estrumetal" at bounding box center [296, 246] width 185 height 11
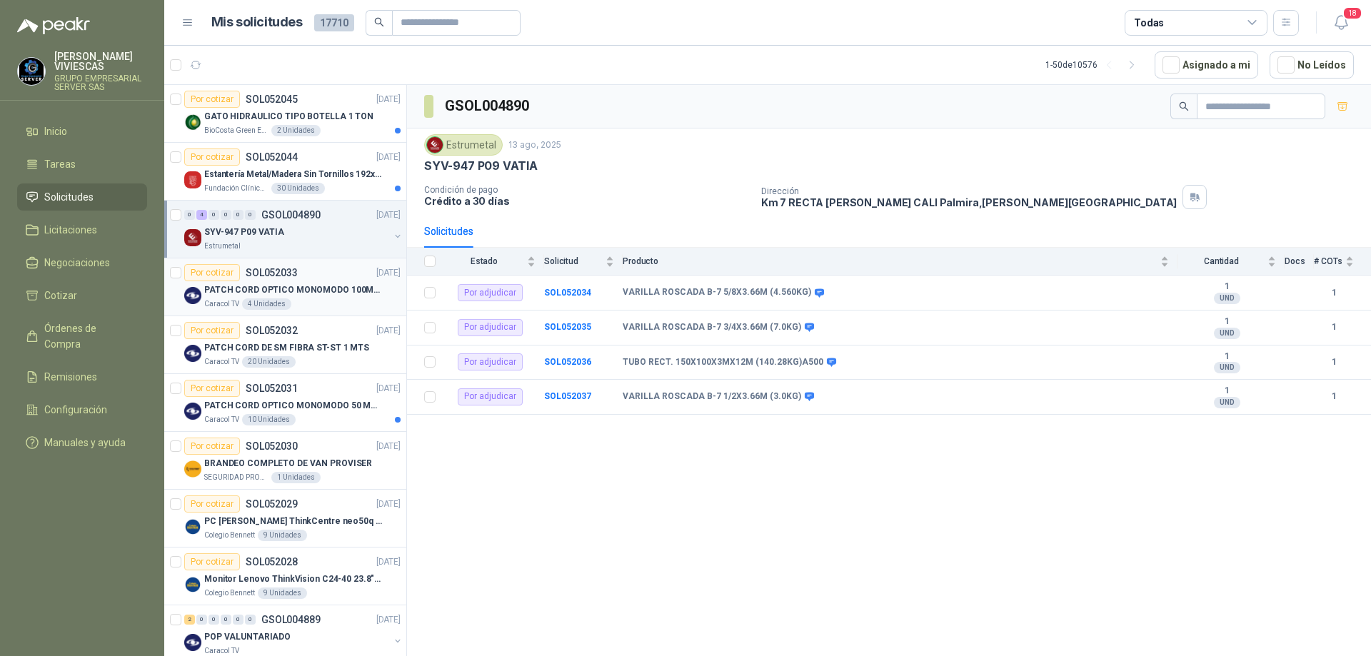
click at [331, 307] on div "Caracol TV 4 Unidades" at bounding box center [302, 304] width 196 height 11
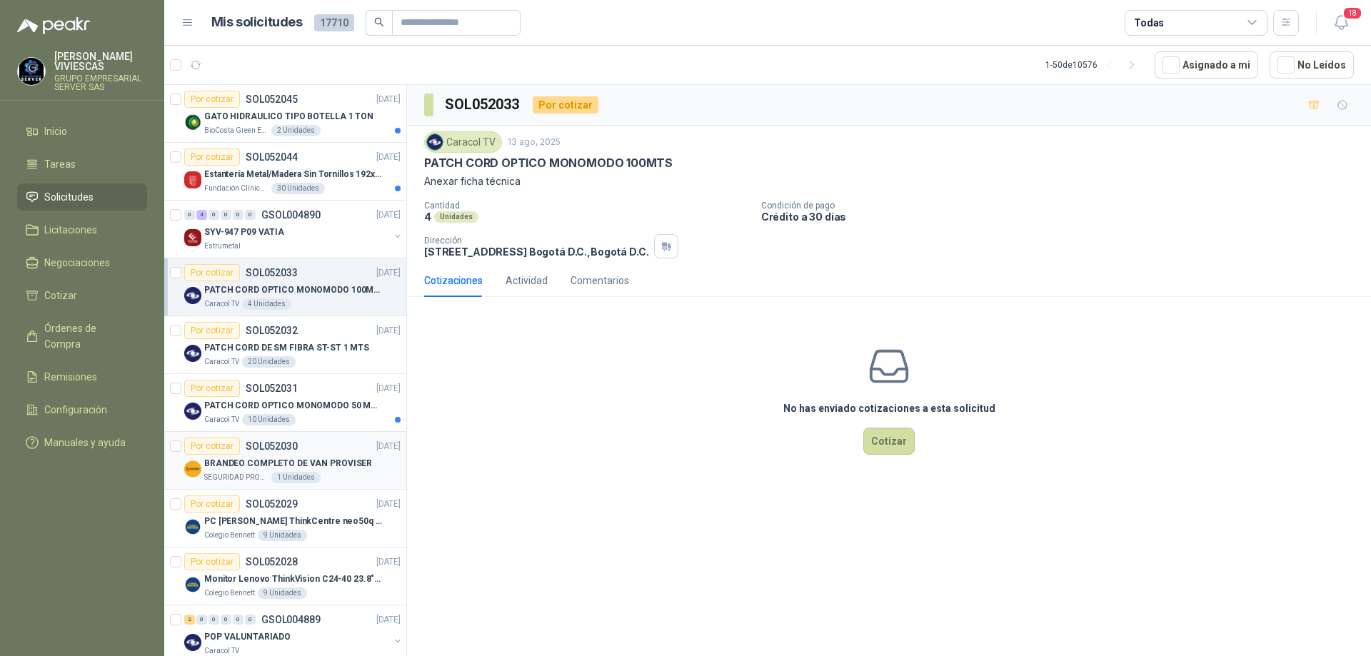
scroll to position [143, 0]
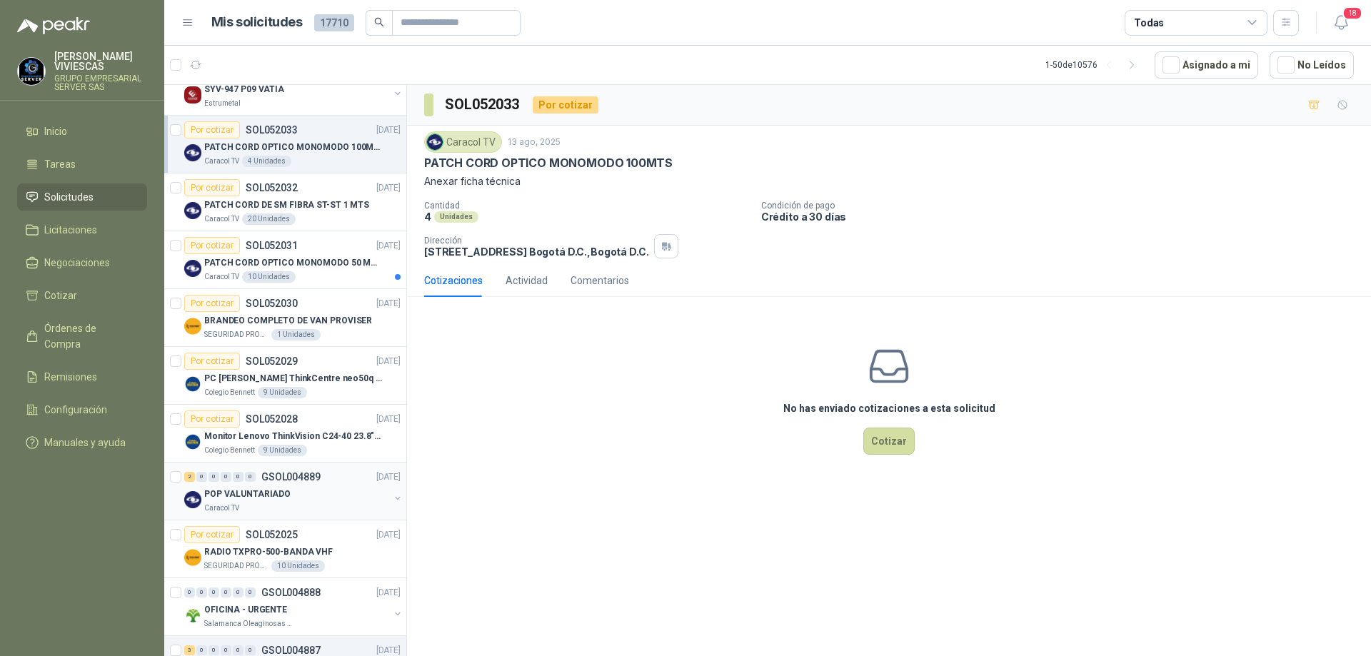
click at [314, 480] on p "GSOL004889" at bounding box center [290, 477] width 59 height 10
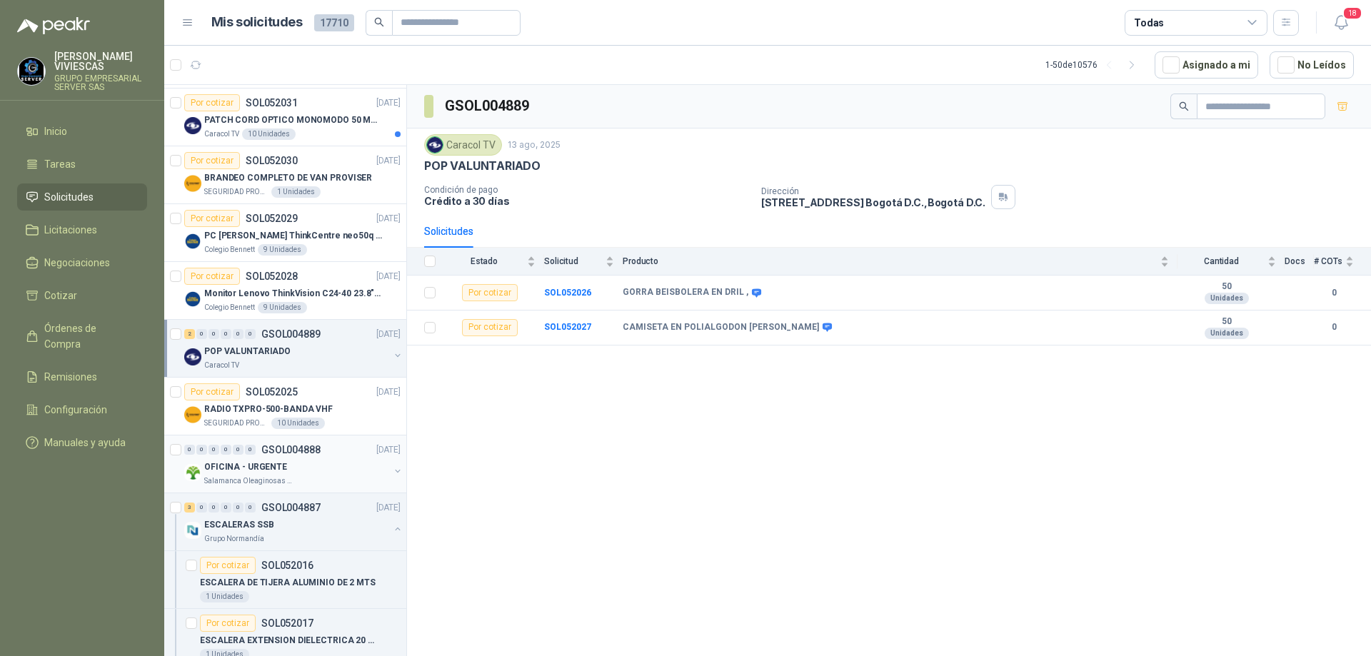
scroll to position [357, 0]
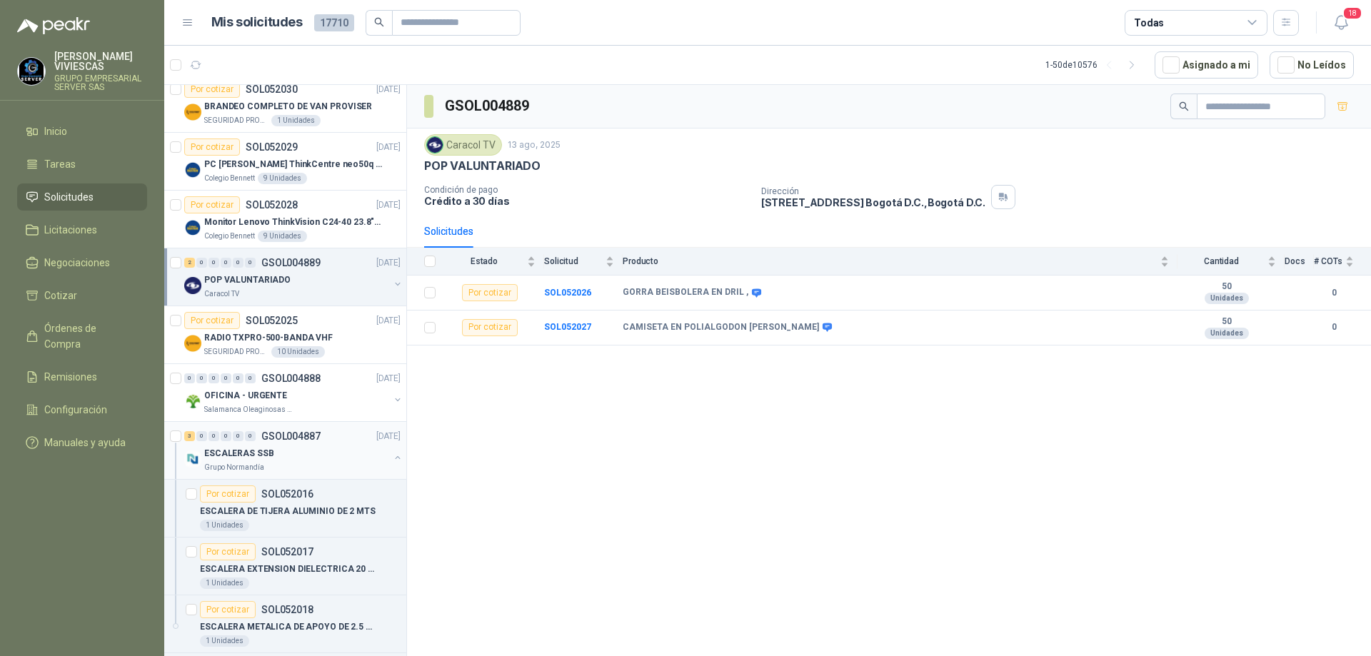
click at [317, 459] on div "ESCALERAS SSB" at bounding box center [296, 453] width 185 height 17
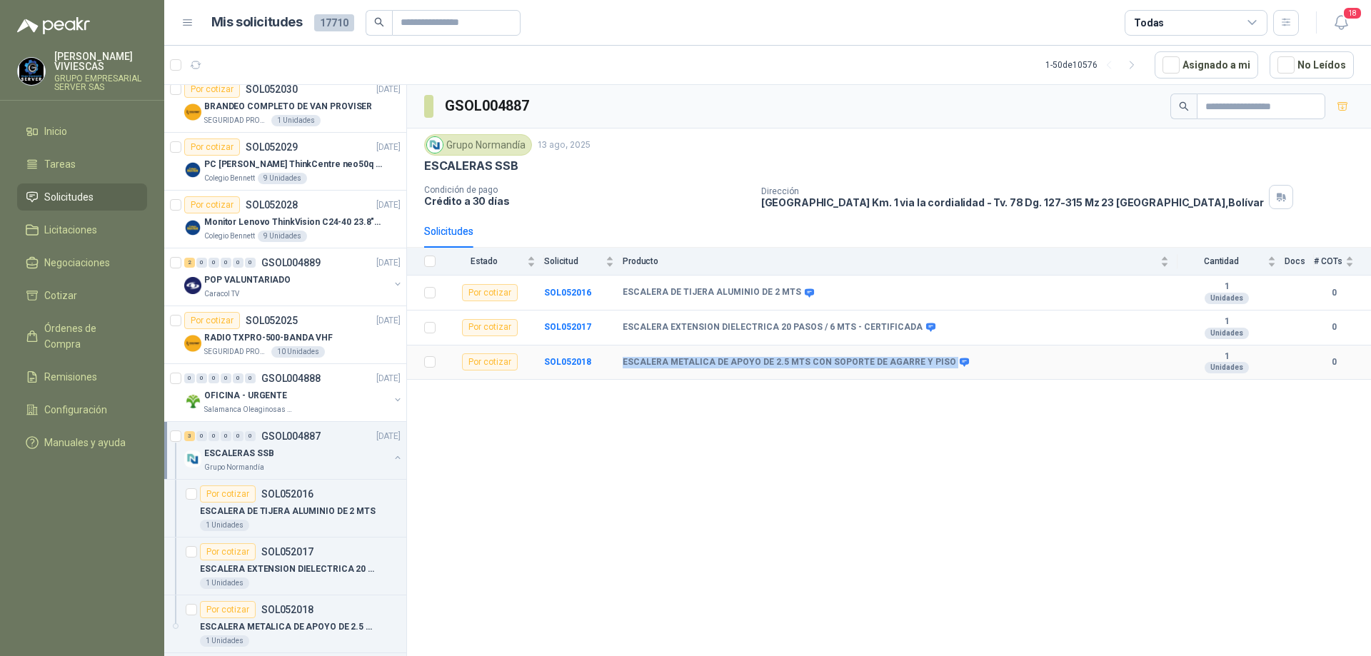
drag, startPoint x: 620, startPoint y: 361, endPoint x: 950, endPoint y: 356, distance: 330.0
click at [950, 356] on tr "Por cotizar SOL052018 ESCALERA METALICA DE APOYO DE 2.5 MTS CON SOPORTE DE AGAR…" at bounding box center [889, 363] width 964 height 35
copy tr "ESCALERA METALICA DE APOYO DE 2.5 MTS CON SOPORTE DE AGARRE Y PISO"
click at [571, 292] on b "SOL052016" at bounding box center [567, 293] width 47 height 10
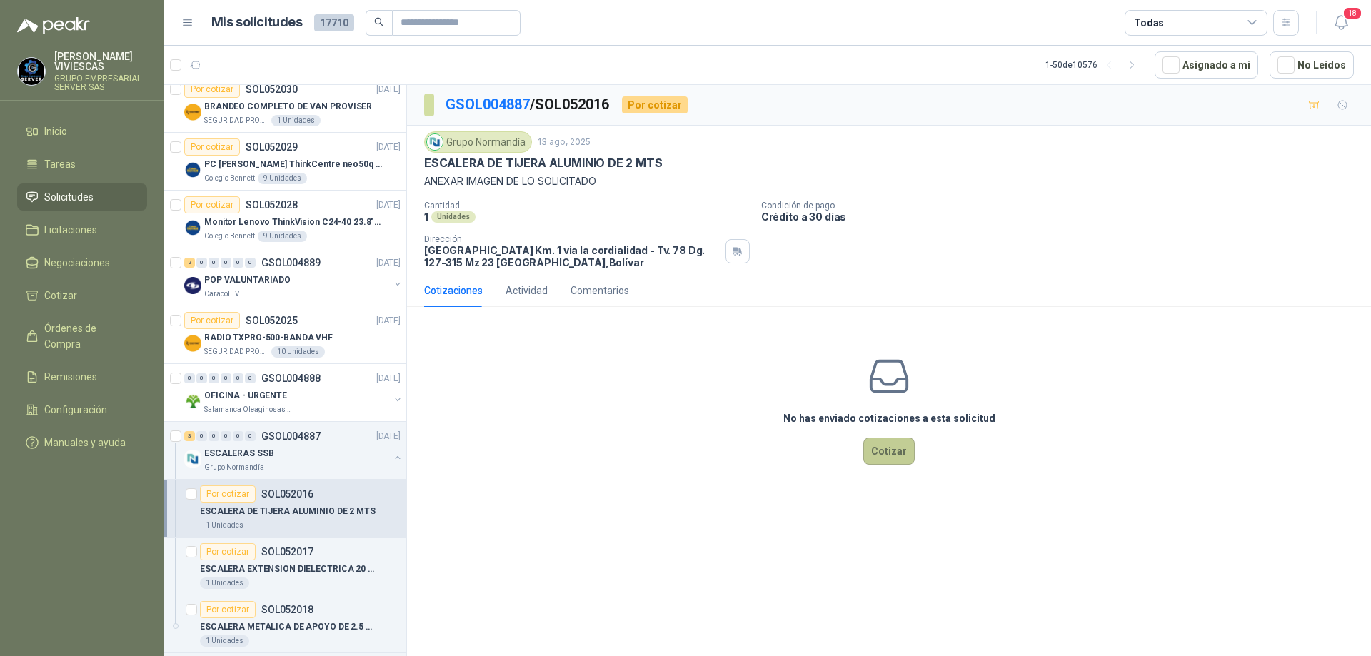
click at [908, 454] on button "Cotizar" at bounding box center [888, 451] width 51 height 27
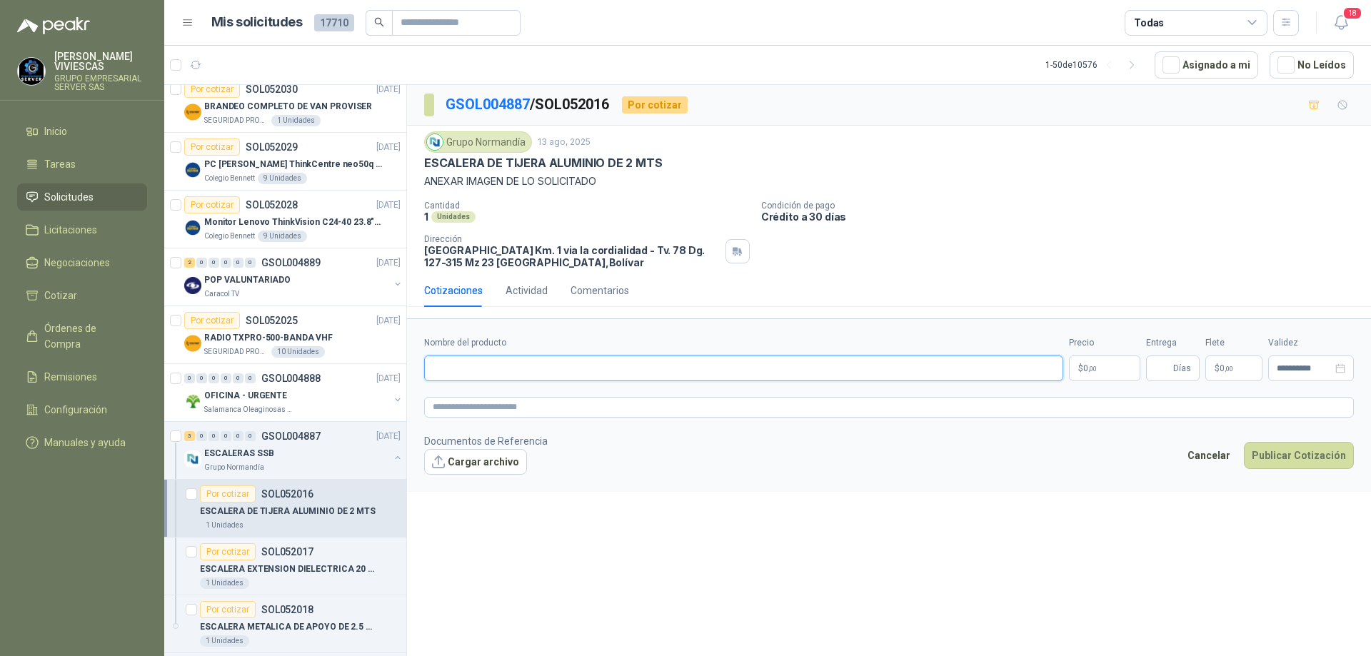
paste input "**********"
type input "**********"
click at [1103, 371] on body "[PERSON_NAME] GRUPO EMPRESARIAL SERVER SAS Inicio Tareas Solicitudes Licitacion…" at bounding box center [685, 328] width 1371 height 656
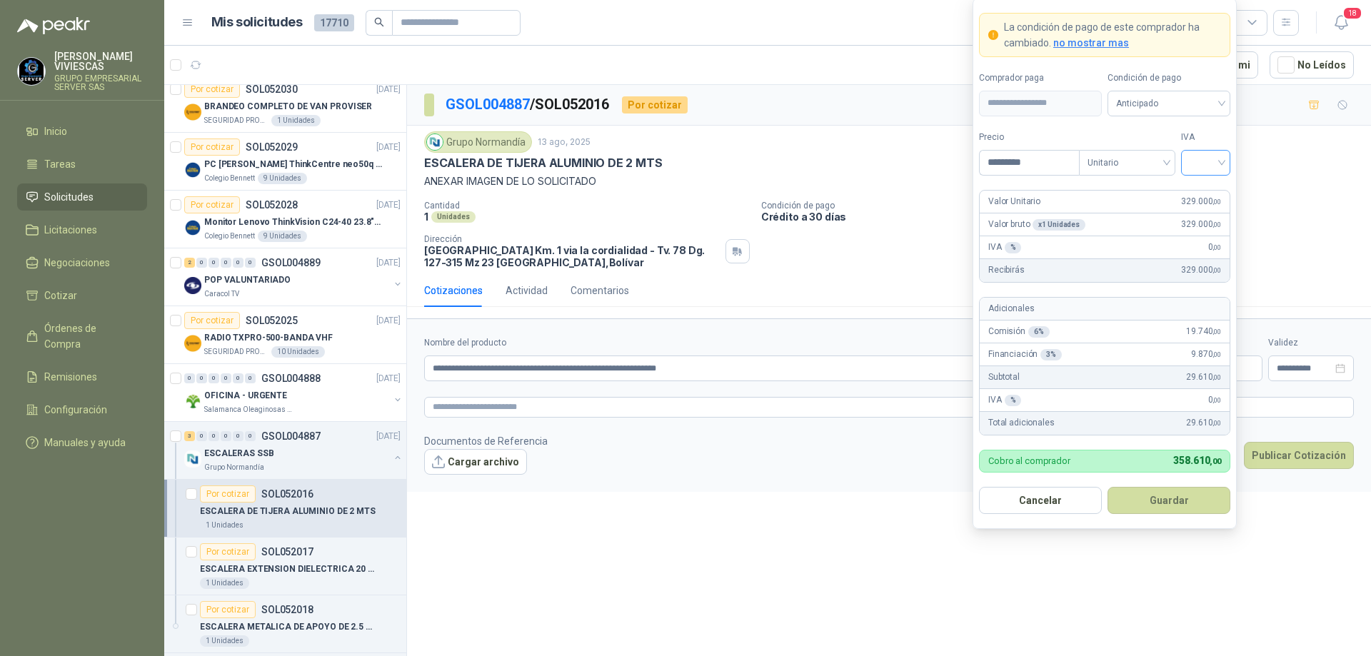
click at [1224, 158] on div at bounding box center [1205, 163] width 49 height 26
type input "*********"
click at [1220, 187] on div "19%" at bounding box center [1206, 192] width 44 height 23
click at [1194, 111] on span "Anticipado" at bounding box center [1169, 103] width 106 height 21
click at [1180, 152] on div "Crédito a 30 días" at bounding box center [1169, 156] width 100 height 16
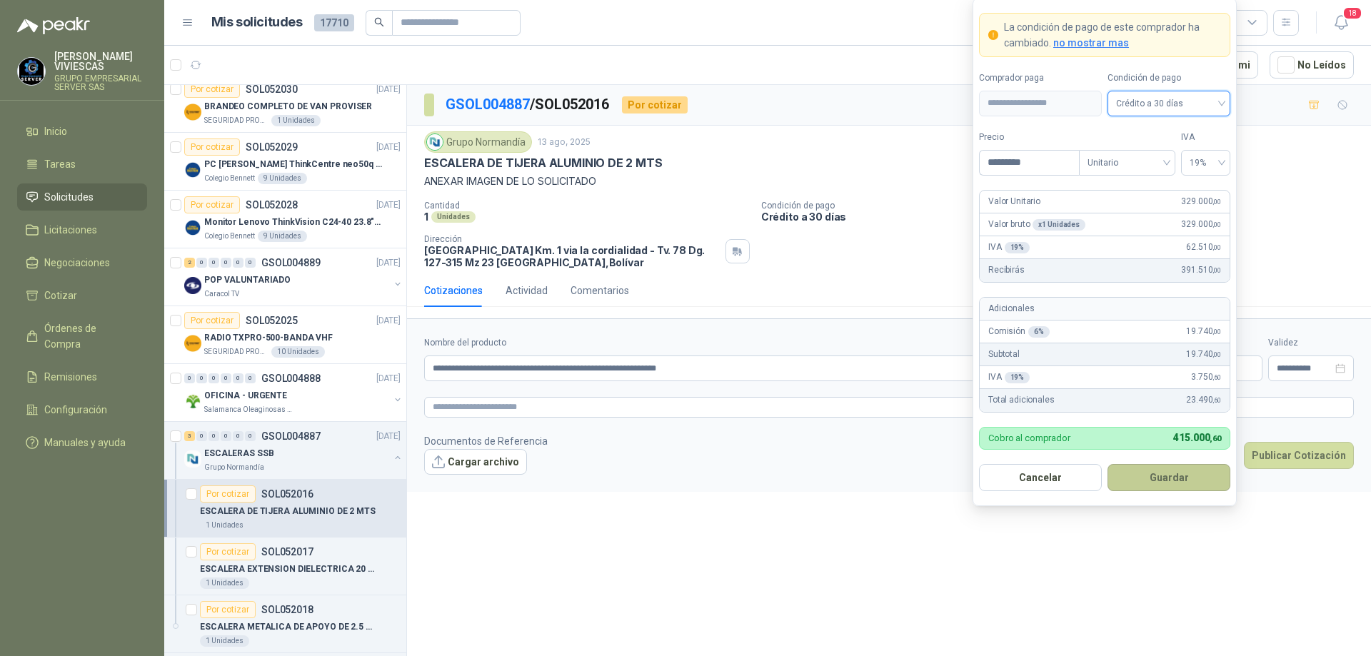
click at [1190, 473] on button "Guardar" at bounding box center [1169, 477] width 123 height 27
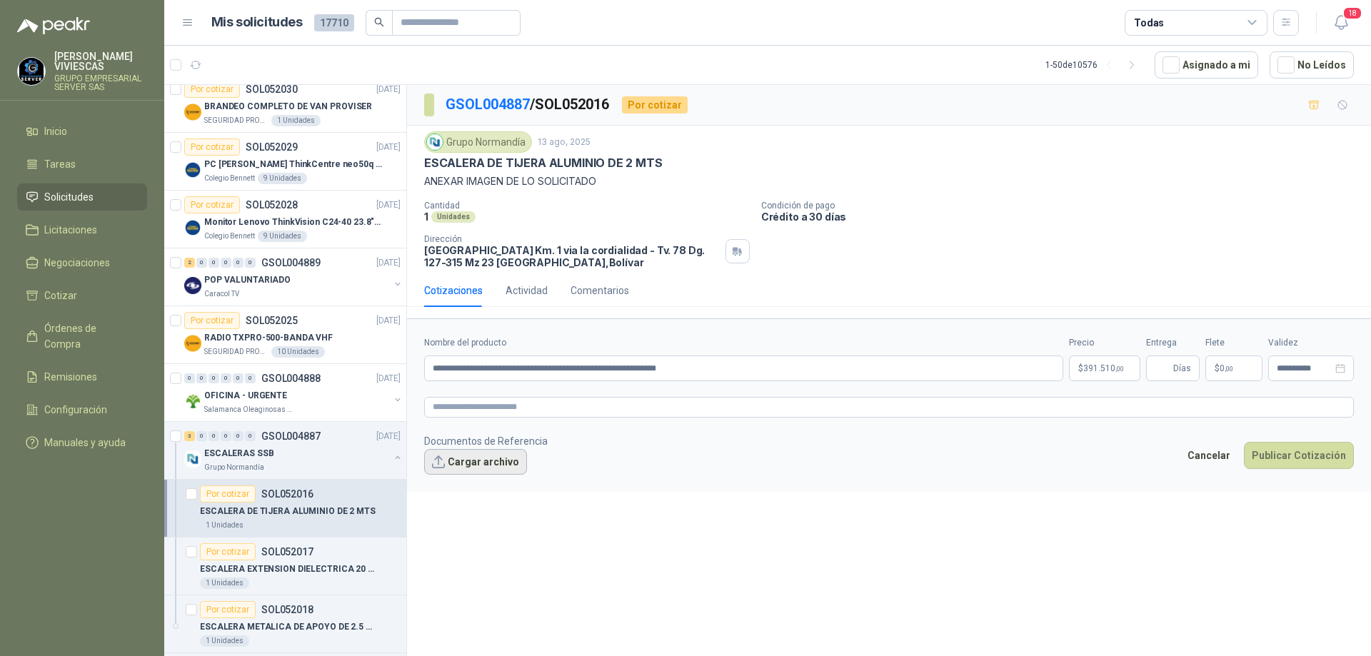
click at [488, 464] on button "Cargar archivo" at bounding box center [475, 462] width 103 height 26
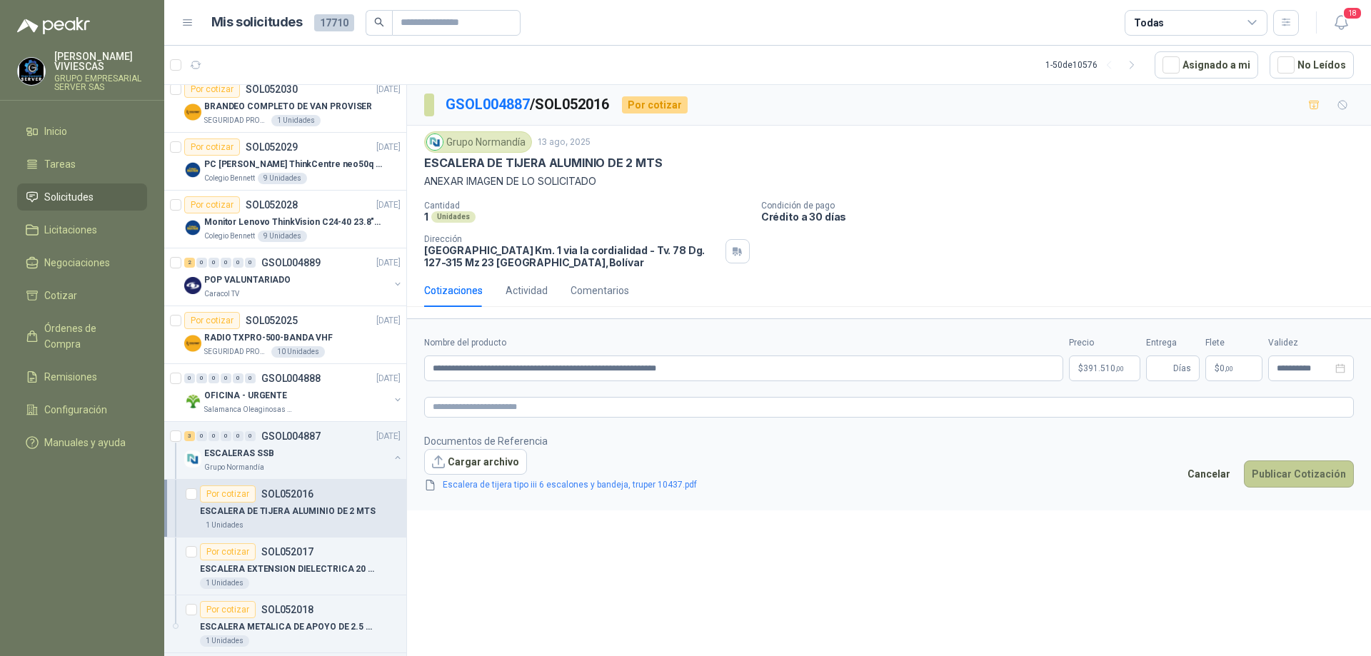
click at [1291, 474] on button "Publicar Cotización" at bounding box center [1299, 474] width 110 height 27
type input "*"
click at [1286, 475] on button "Publicar Cotización" at bounding box center [1299, 474] width 110 height 27
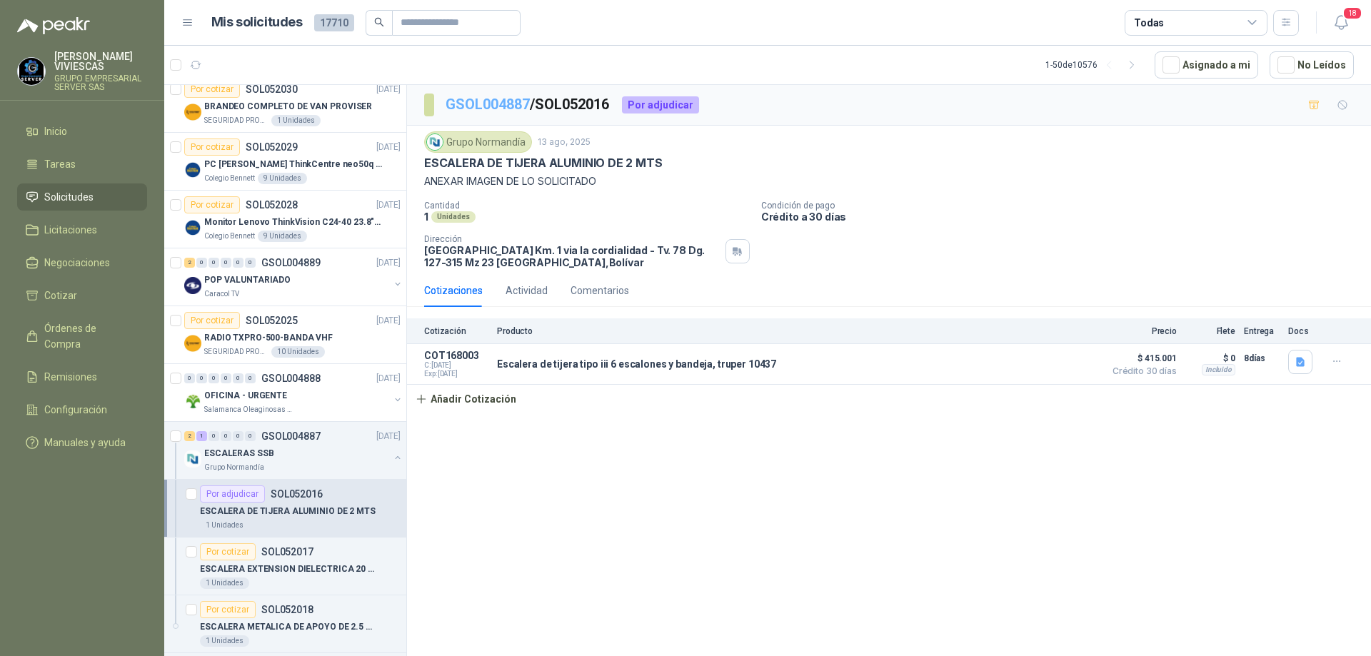
click at [465, 102] on link "GSOL004887" at bounding box center [488, 104] width 84 height 17
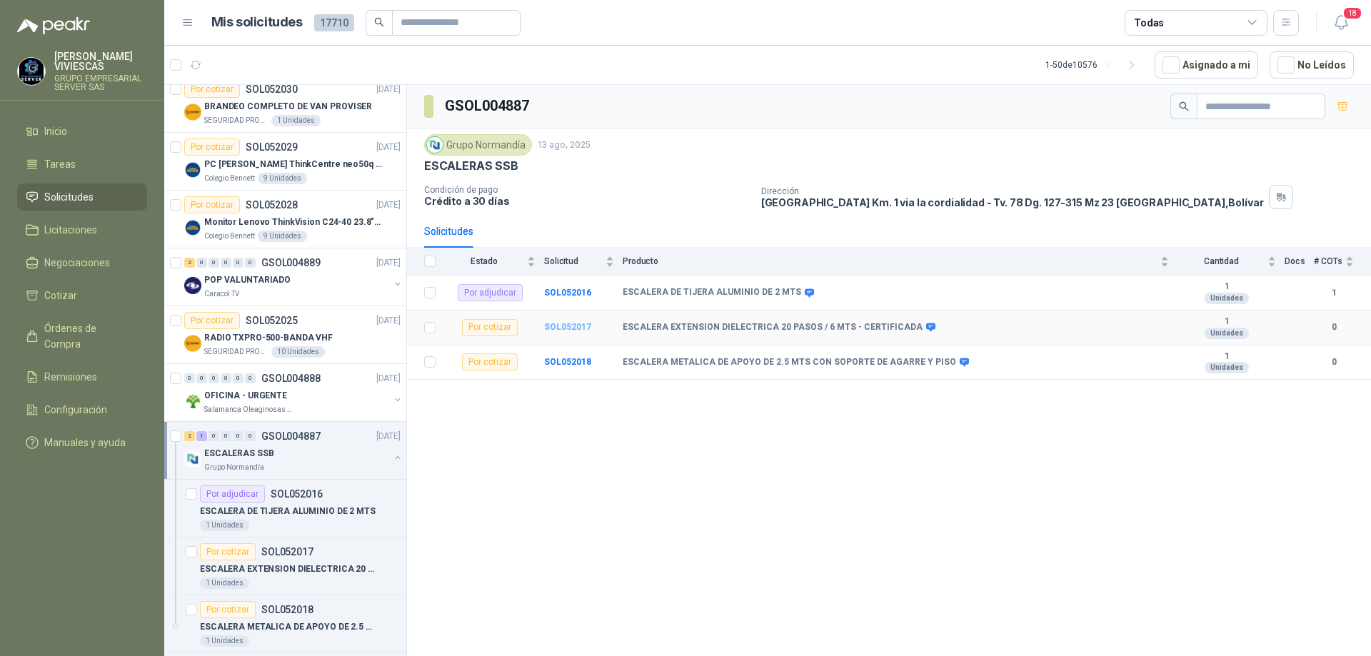
click at [556, 326] on b "SOL052017" at bounding box center [567, 327] width 47 height 10
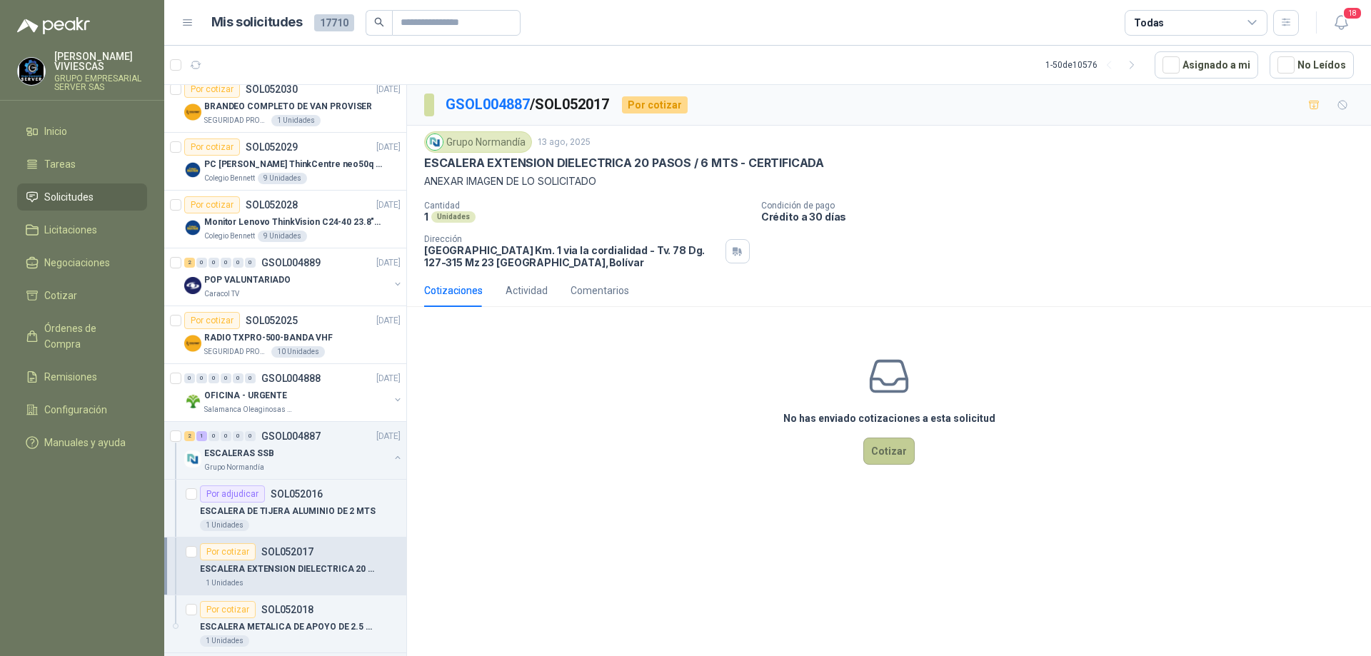
click at [878, 451] on button "Cotizar" at bounding box center [888, 451] width 51 height 27
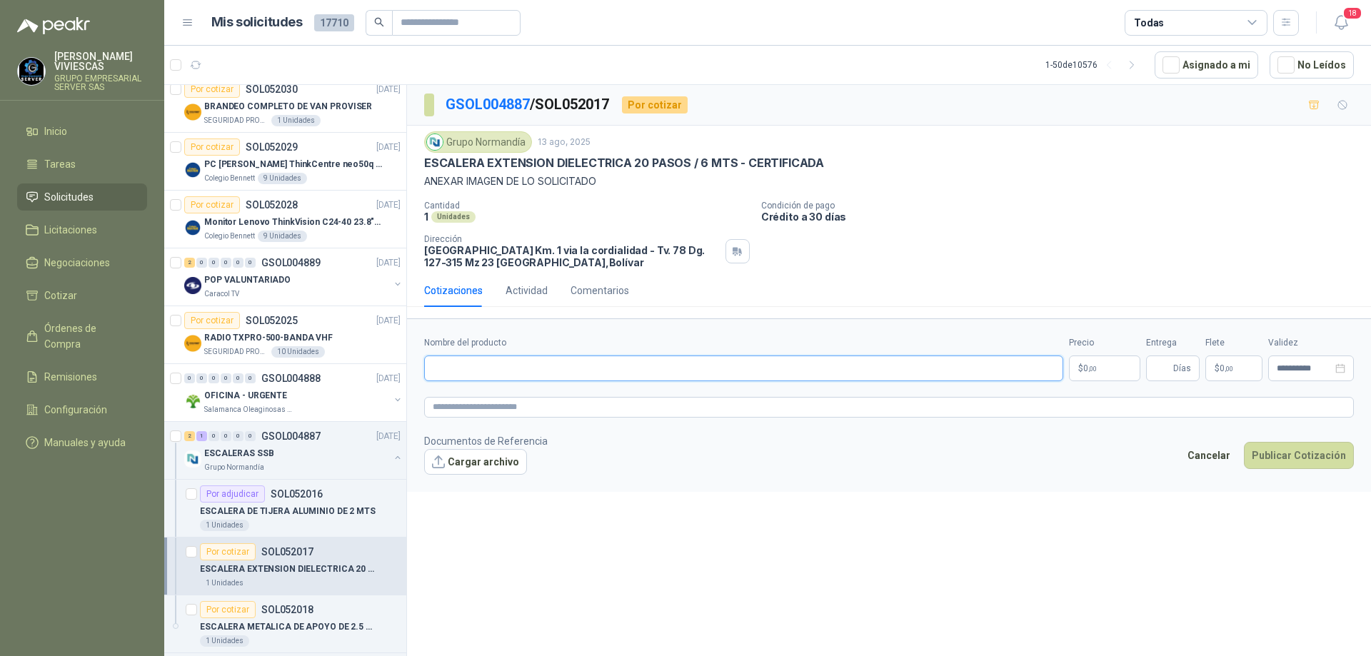
paste input "**********"
type input "**********"
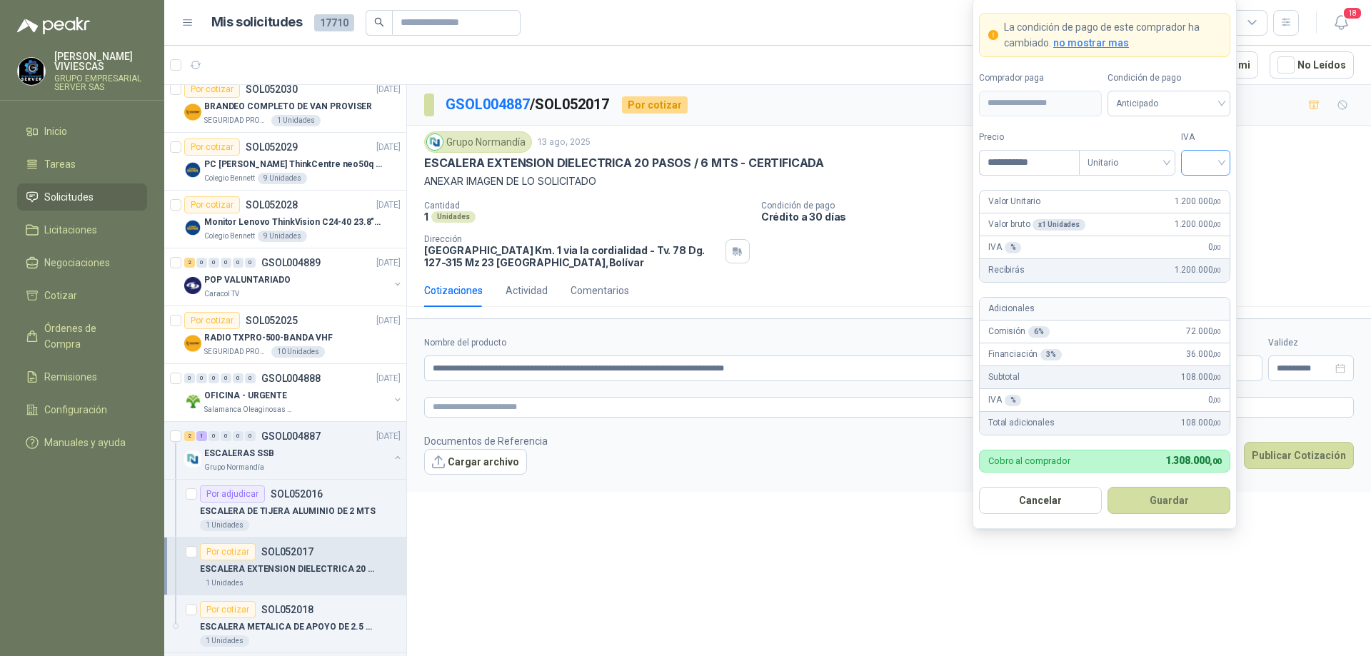
type input "**********"
click at [1216, 159] on input "search" at bounding box center [1206, 161] width 32 height 21
click at [1208, 191] on div "19%" at bounding box center [1206, 192] width 26 height 16
click at [1195, 108] on span "Anticipado" at bounding box center [1169, 103] width 106 height 21
click at [1178, 159] on div "Crédito a 30 días" at bounding box center [1169, 156] width 100 height 16
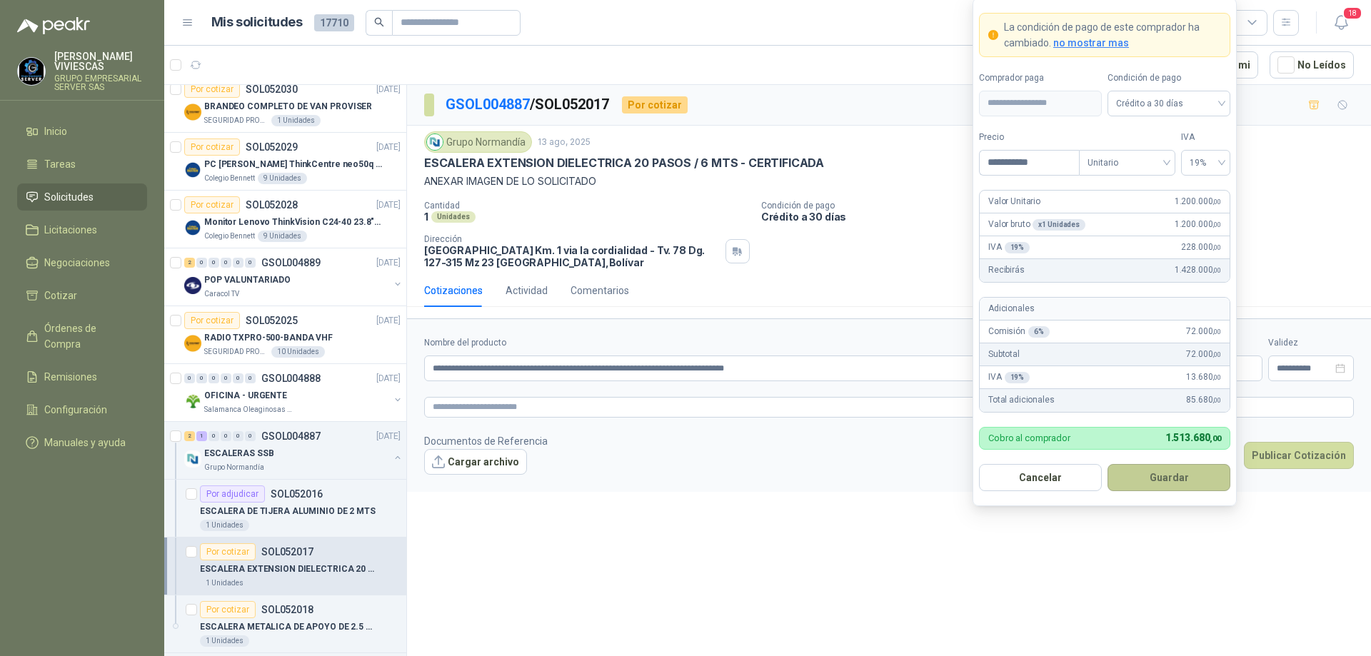
click at [1163, 475] on button "Guardar" at bounding box center [1169, 477] width 123 height 27
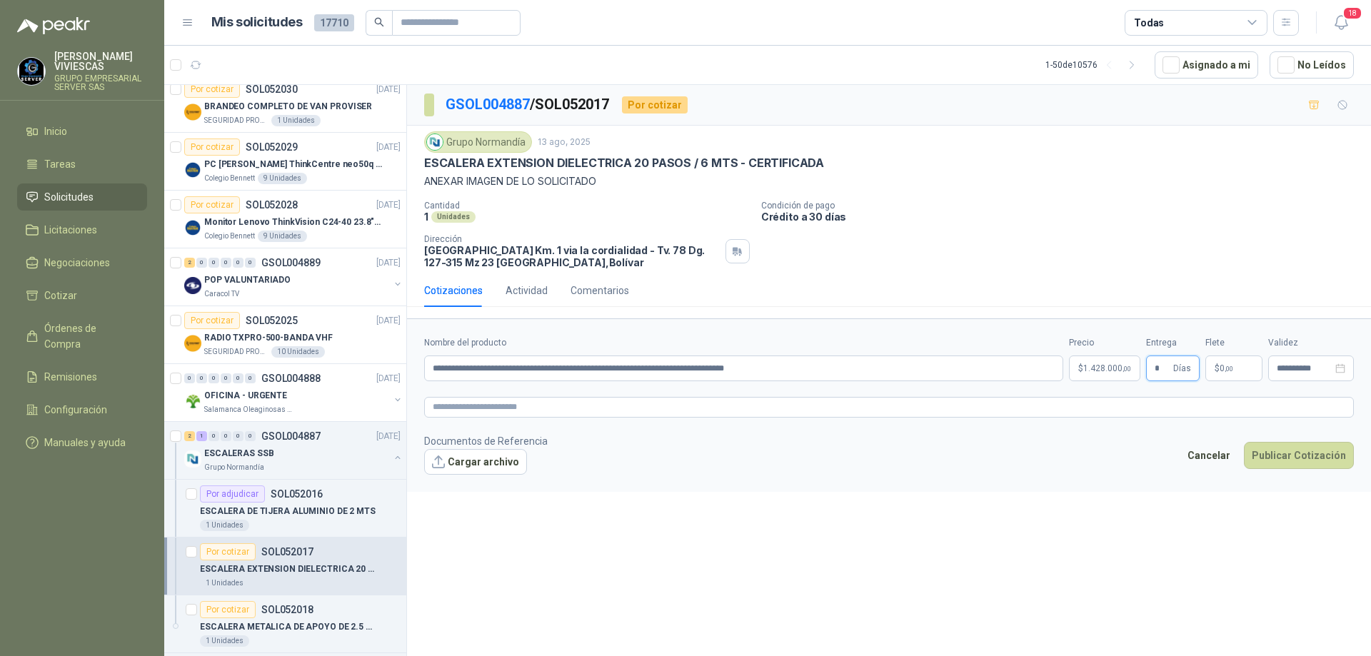
type input "*"
click at [498, 456] on button "Cargar archivo" at bounding box center [475, 462] width 103 height 26
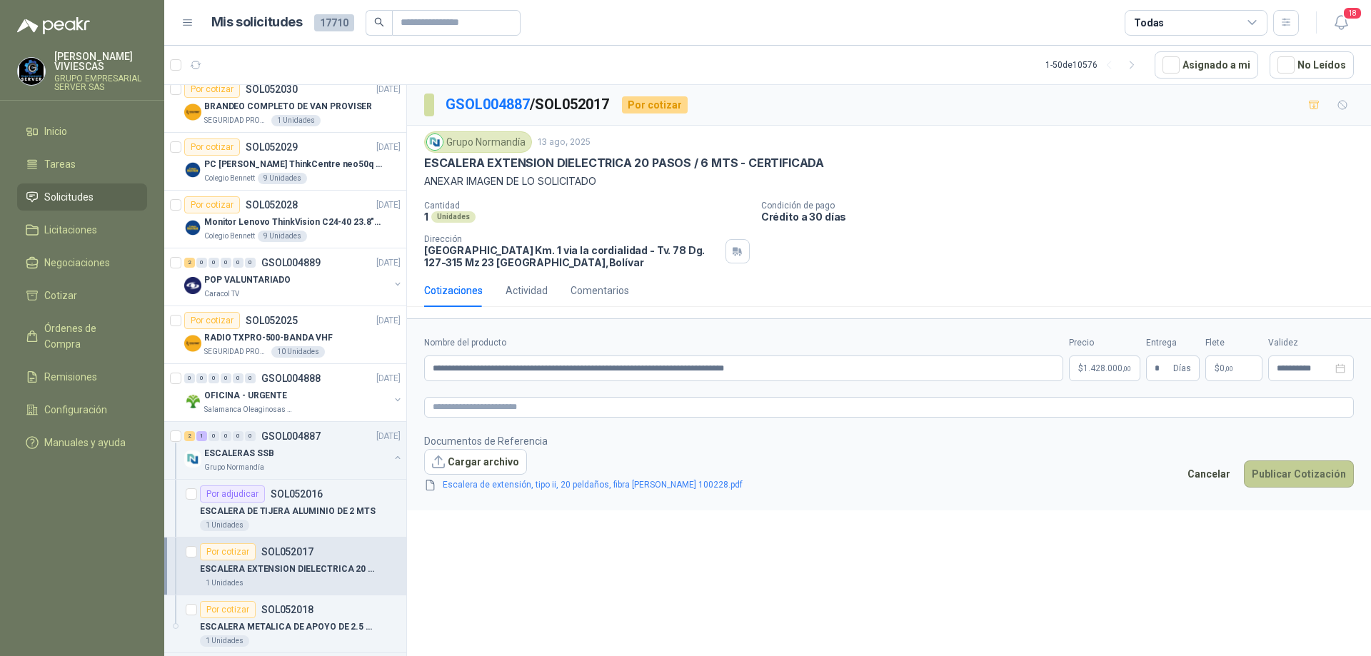
click at [1291, 471] on button "Publicar Cotización" at bounding box center [1299, 474] width 110 height 27
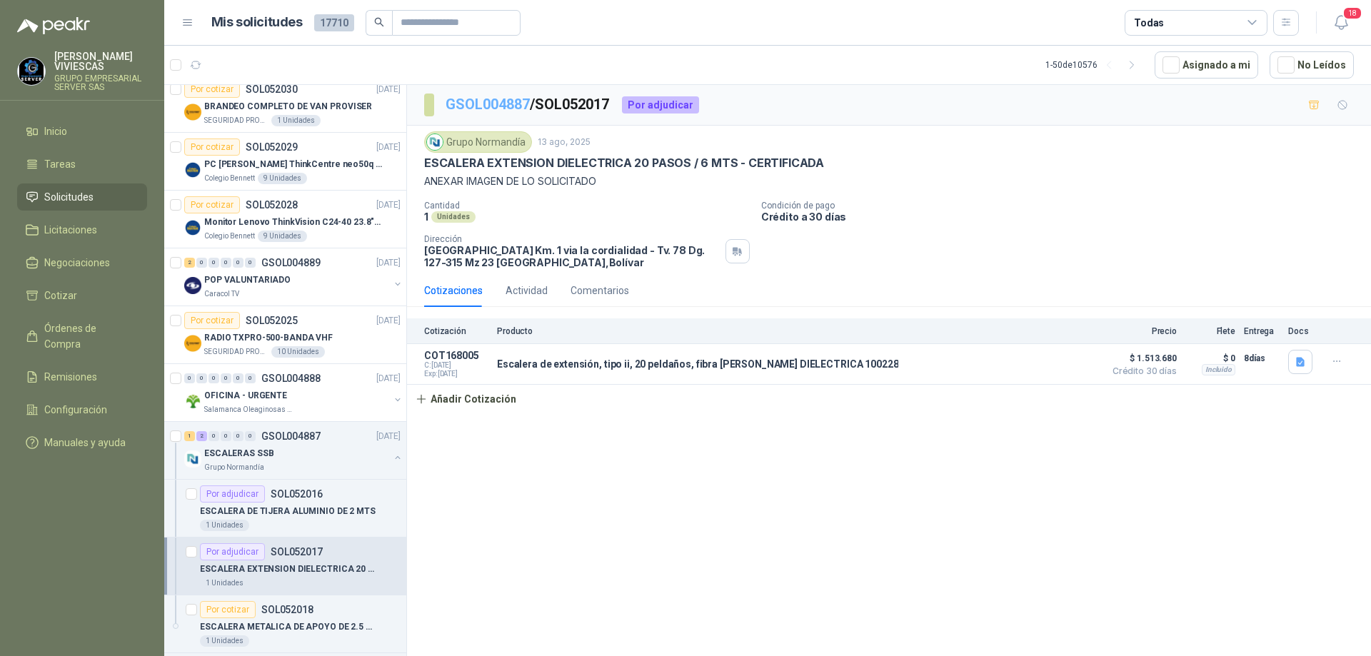
click at [492, 101] on link "GSOL004887" at bounding box center [488, 104] width 84 height 17
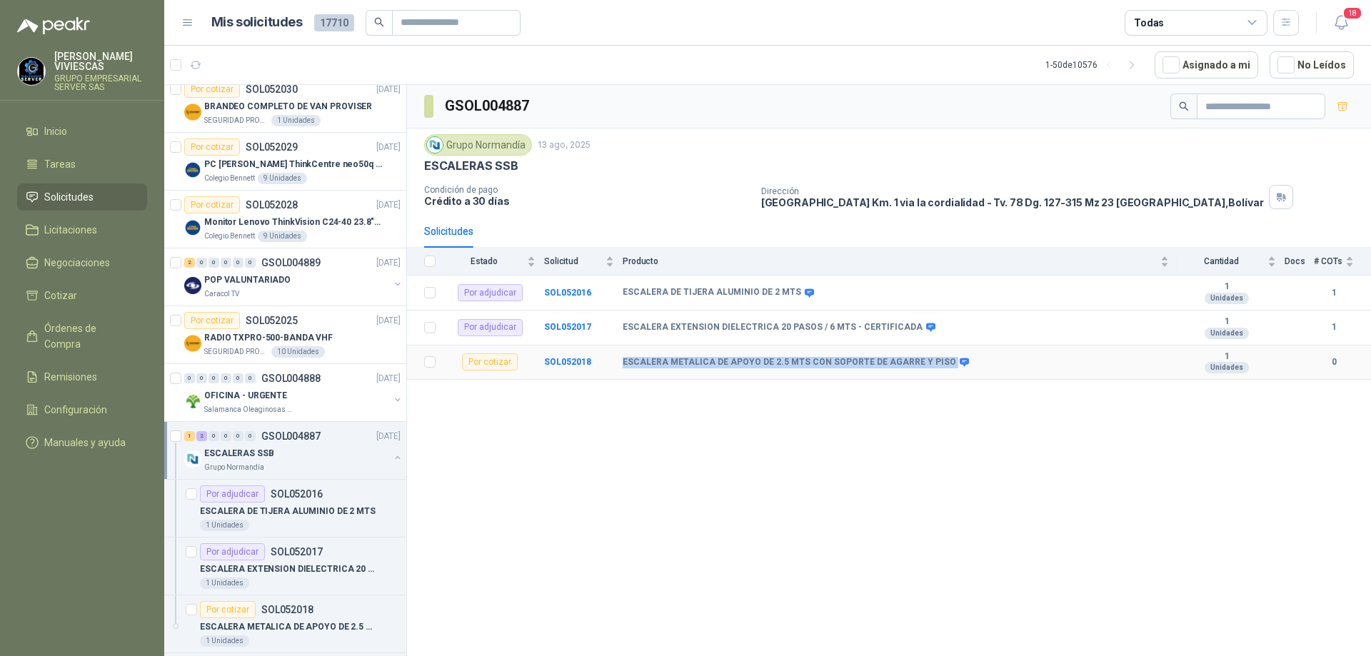
drag, startPoint x: 623, startPoint y: 361, endPoint x: 938, endPoint y: 366, distance: 314.3
click at [938, 366] on div "ESCALERA METALICA DE APOYO DE 2.5 MTS CON SOPORTE DE AGARRE Y PISO" at bounding box center [795, 362] width 344 height 11
copy div "ESCALERA METALICA DE APOYO DE 2.5 MTS CON SOPORTE DE AGARRE Y PISO"
click at [577, 359] on b "SOL052018" at bounding box center [567, 362] width 47 height 10
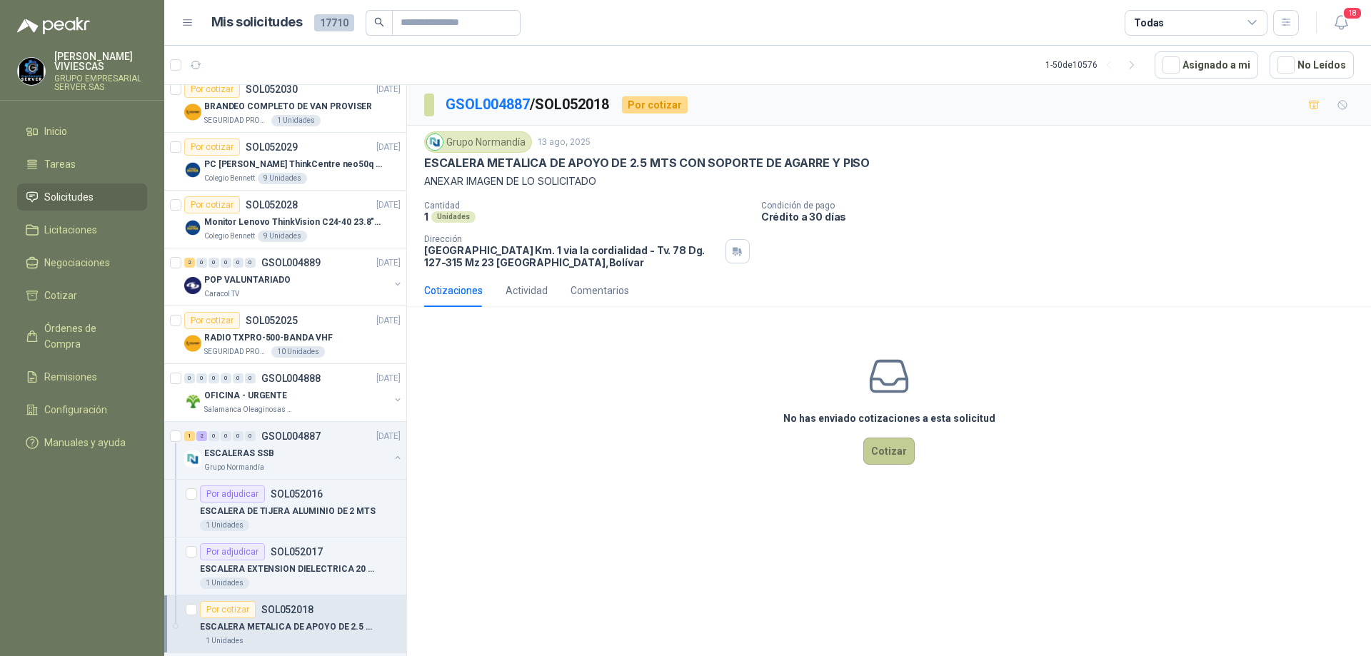
click at [887, 451] on button "Cotizar" at bounding box center [888, 451] width 51 height 27
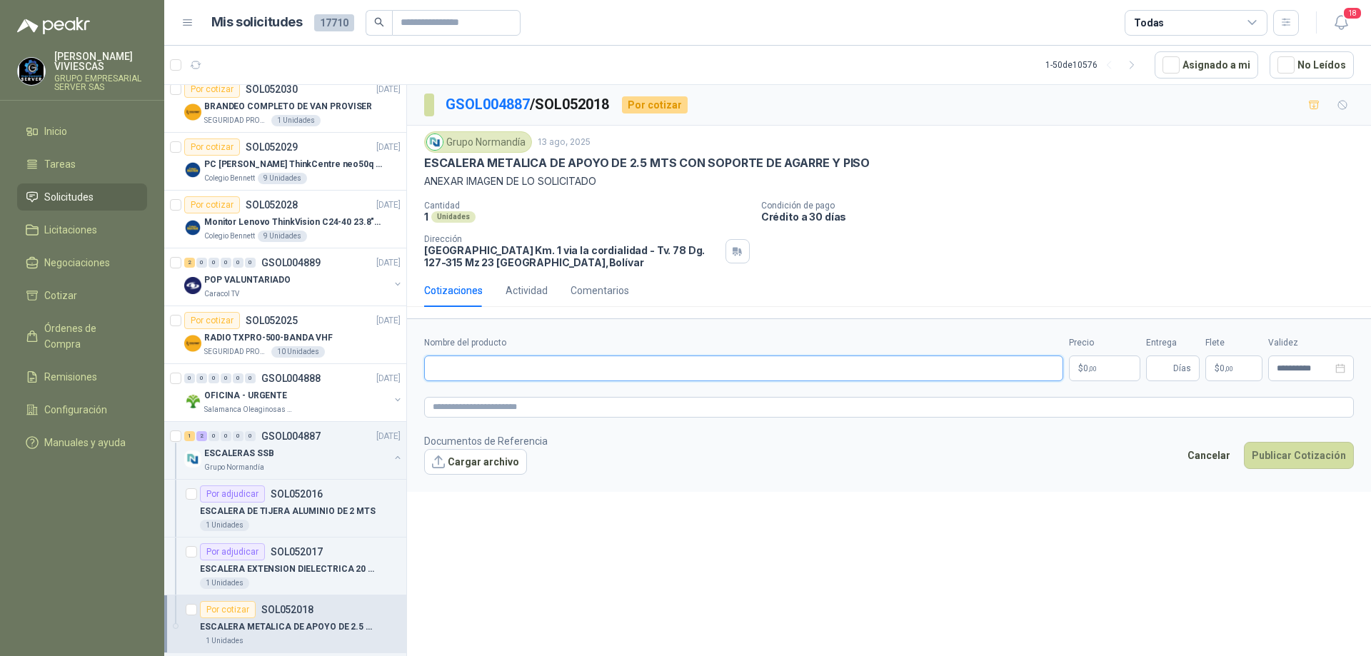
click at [539, 364] on input "Nombre del producto" at bounding box center [743, 369] width 639 height 26
paste input "**********"
type input "**********"
click at [1093, 367] on span ",00" at bounding box center [1092, 369] width 9 height 8
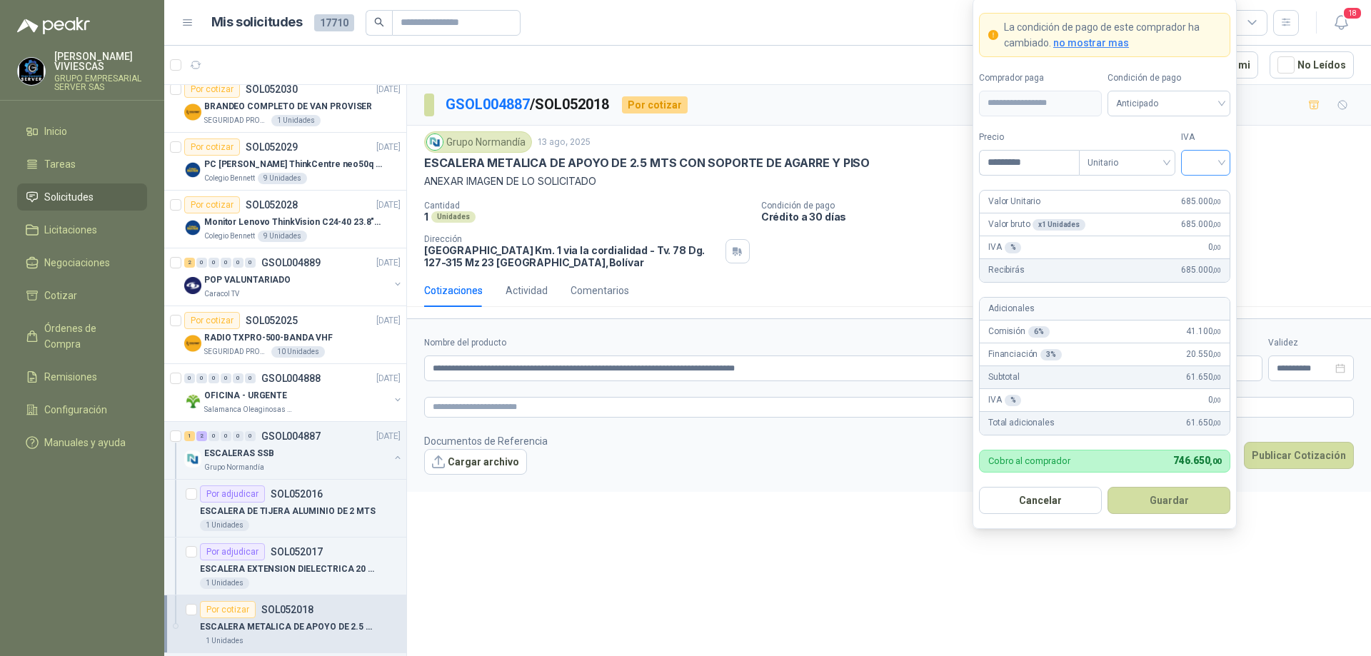
type input "*********"
click at [1219, 163] on input "search" at bounding box center [1206, 161] width 32 height 21
click at [1205, 191] on div "19%" at bounding box center [1206, 192] width 26 height 16
click at [1203, 100] on span "Anticipado" at bounding box center [1169, 103] width 106 height 21
click at [1164, 161] on div "Crédito a 30 días" at bounding box center [1169, 156] width 100 height 16
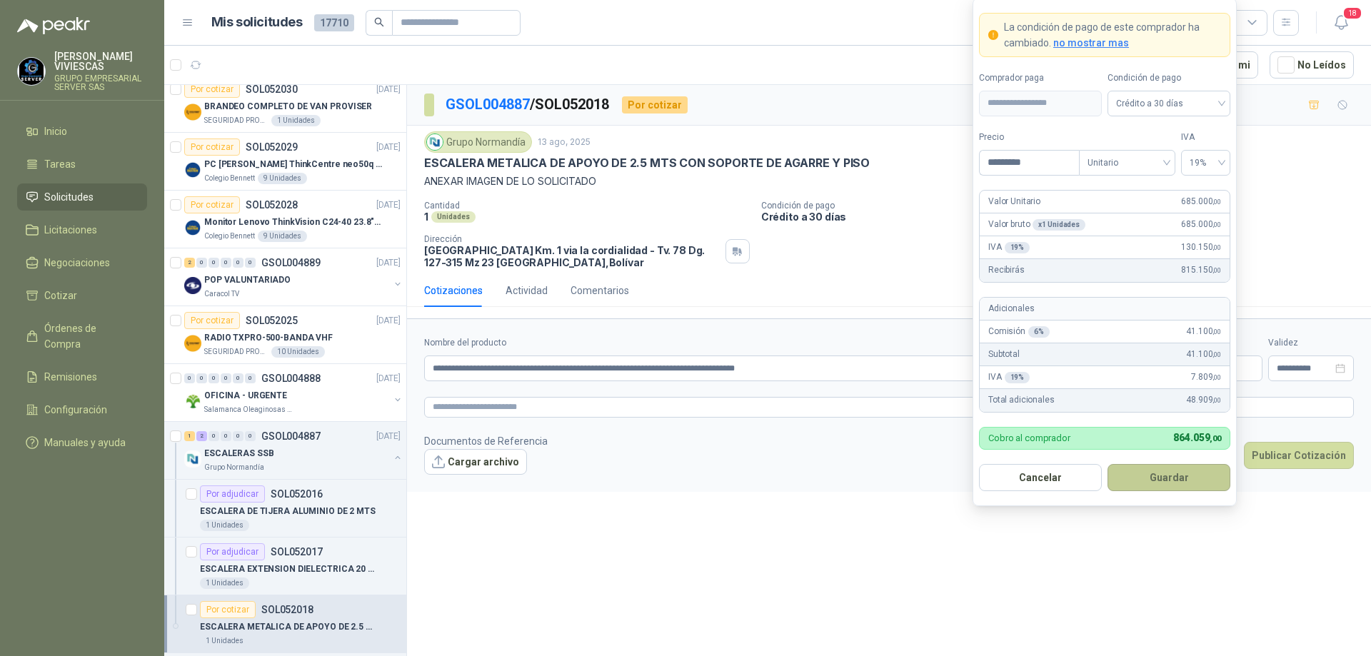
click at [1161, 476] on button "Guardar" at bounding box center [1169, 477] width 123 height 27
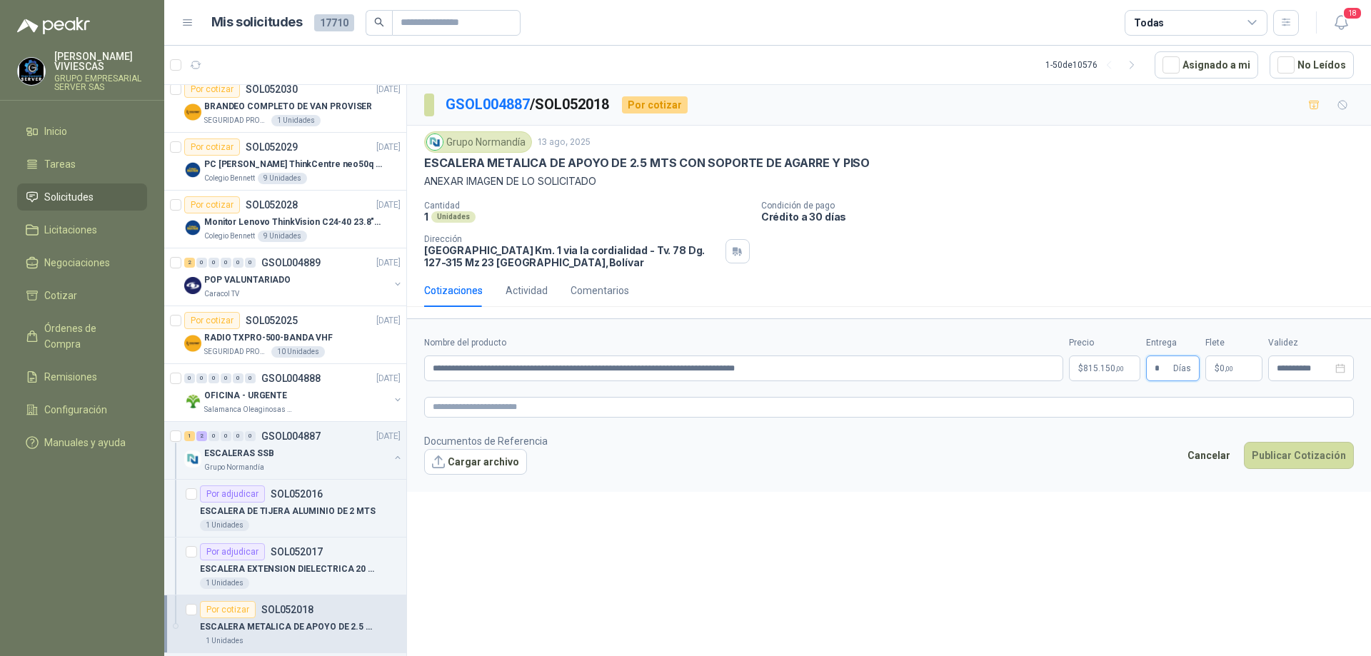
type input "*"
click at [477, 460] on button "Cargar archivo" at bounding box center [475, 462] width 103 height 26
click at [474, 459] on button "Cargar archivo" at bounding box center [475, 462] width 103 height 26
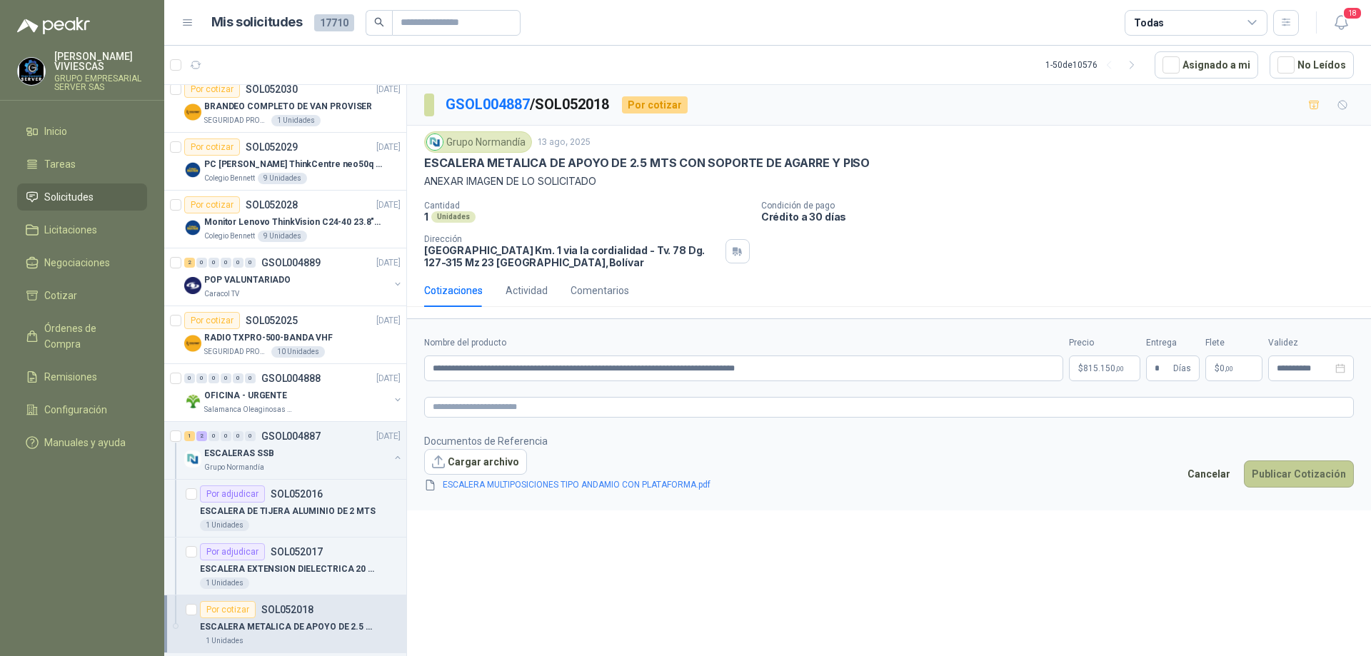
click at [1291, 471] on button "Publicar Cotización" at bounding box center [1299, 474] width 110 height 27
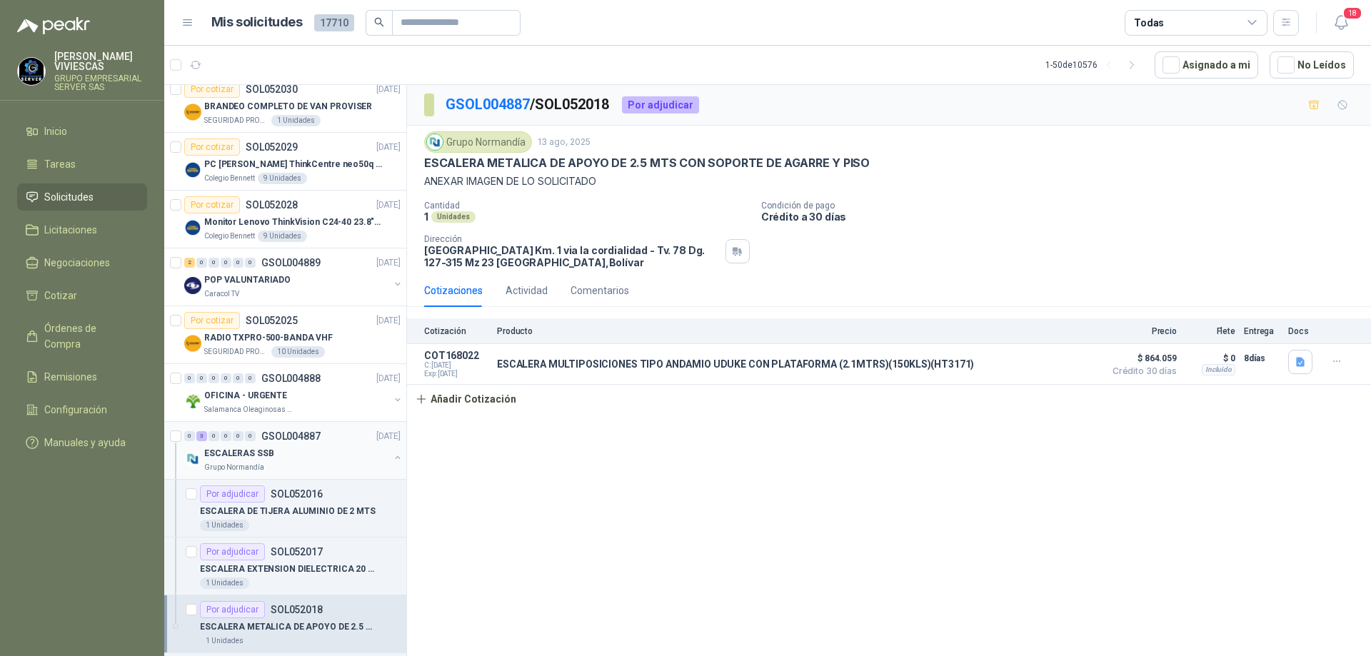
click at [308, 462] on div "Grupo Normandía" at bounding box center [296, 467] width 185 height 11
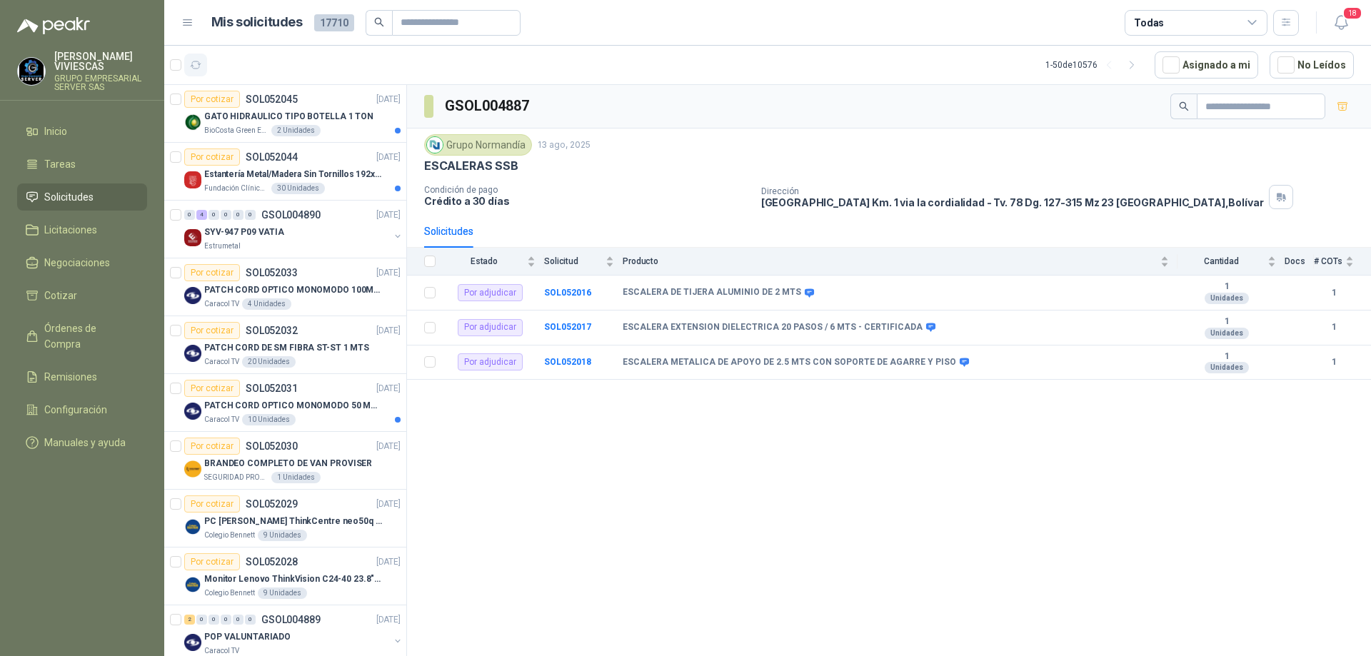
click at [191, 68] on icon "button" at bounding box center [196, 65] width 12 height 12
